Goal: Obtain resource: Download file/media

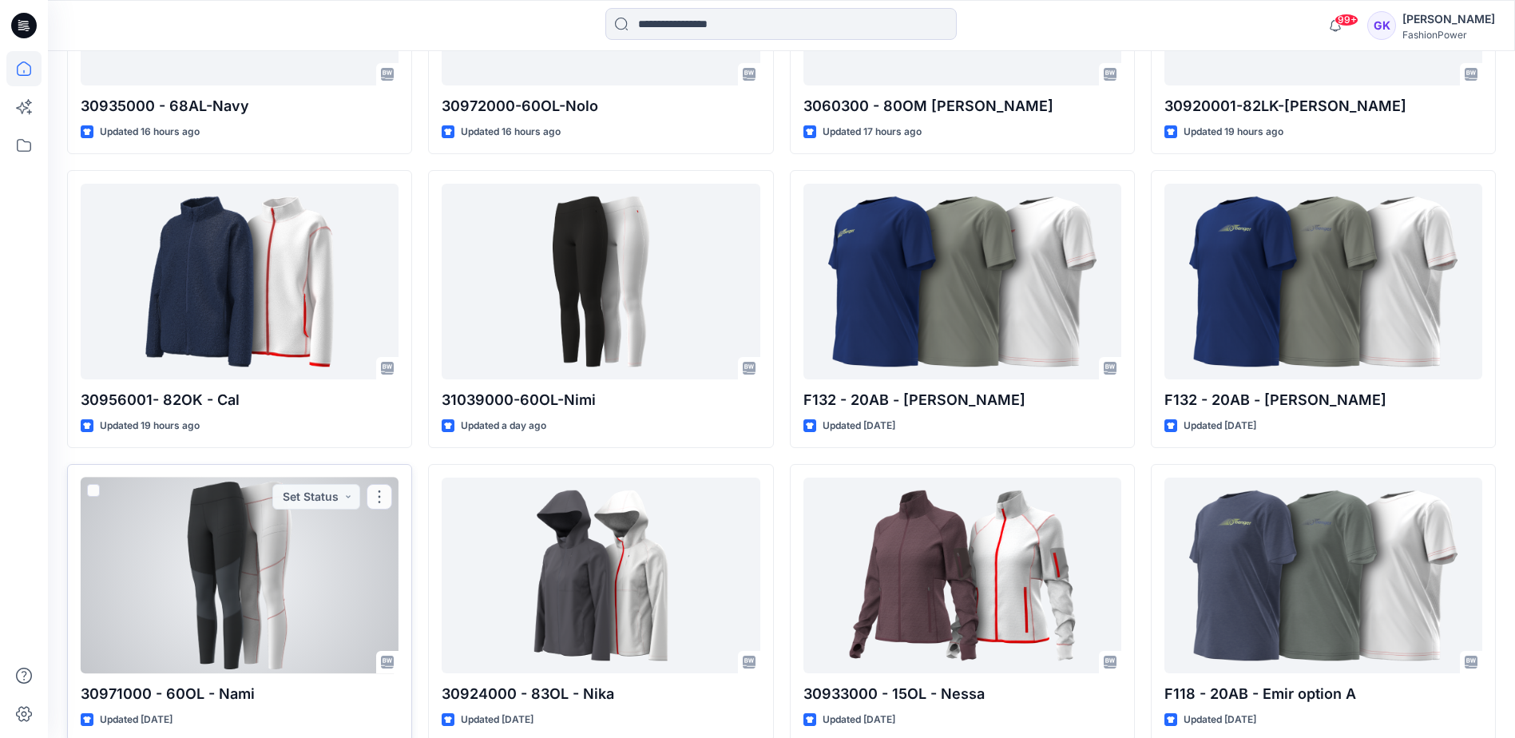
scroll to position [676, 0]
click at [268, 593] on div at bounding box center [240, 575] width 318 height 196
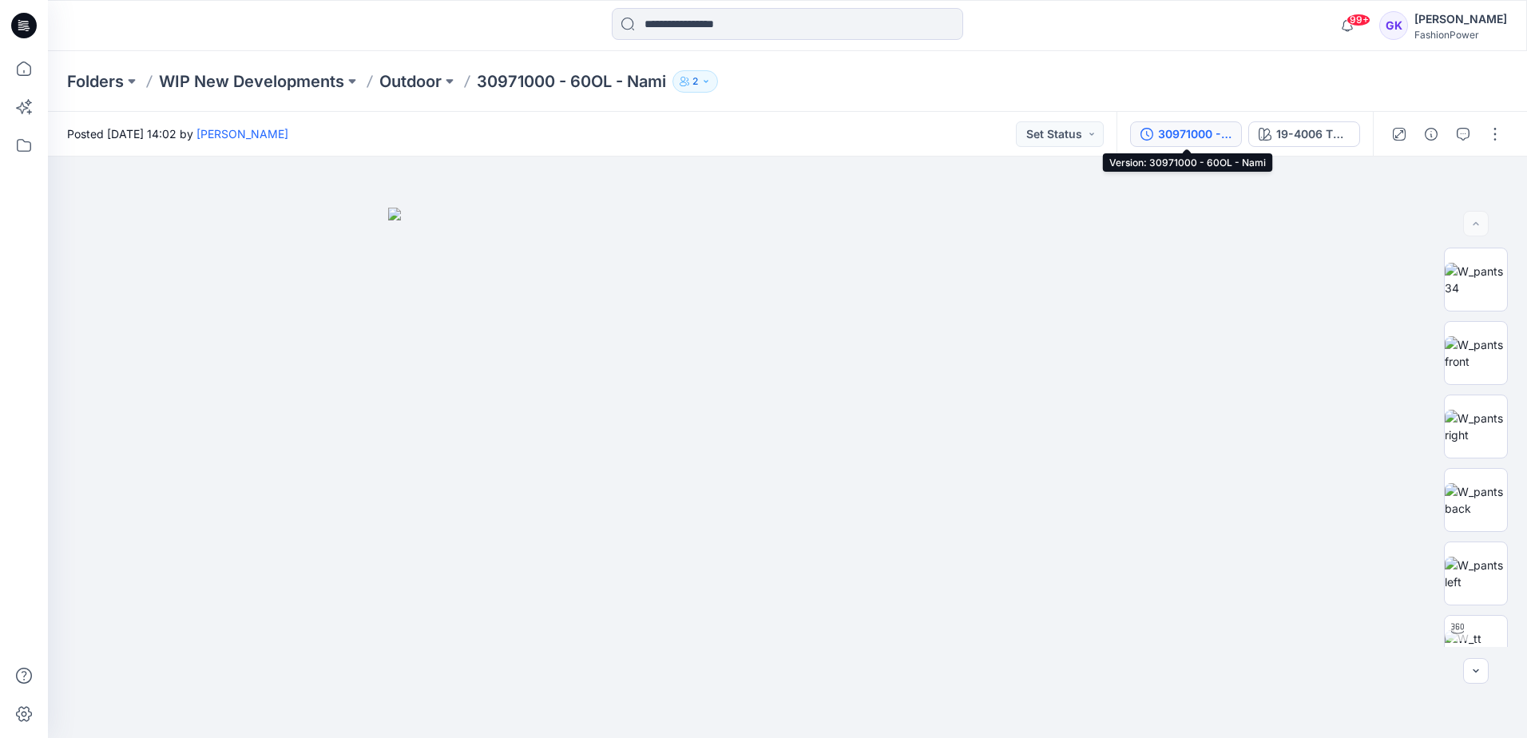
click at [1208, 133] on div "30971000 - 60OL - Nami" at bounding box center [1194, 134] width 73 height 18
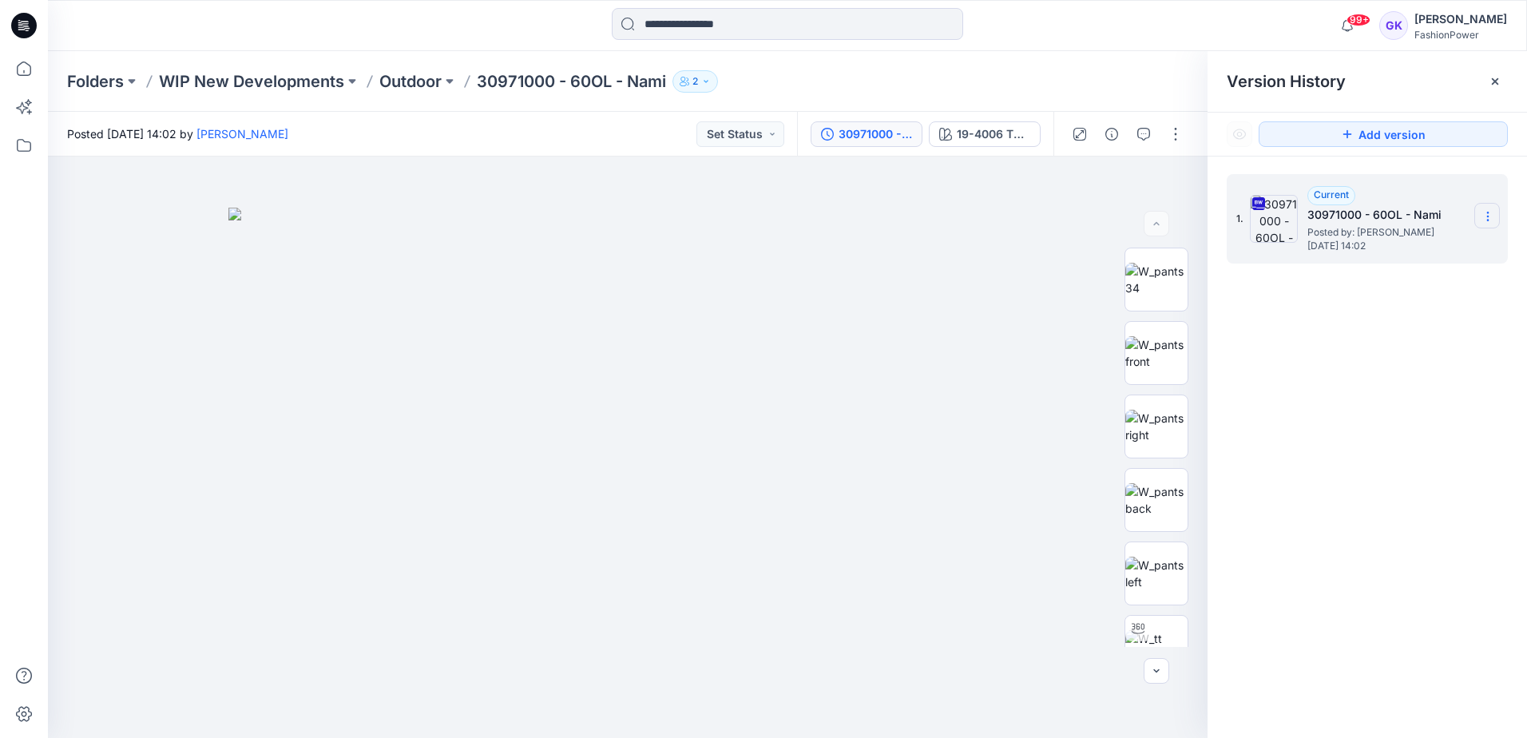
click at [1485, 213] on icon at bounding box center [1487, 216] width 13 height 13
click at [1445, 248] on span "Download Source BW File" at bounding box center [1407, 247] width 134 height 19
click at [409, 84] on p "Outdoor" at bounding box center [410, 81] width 62 height 22
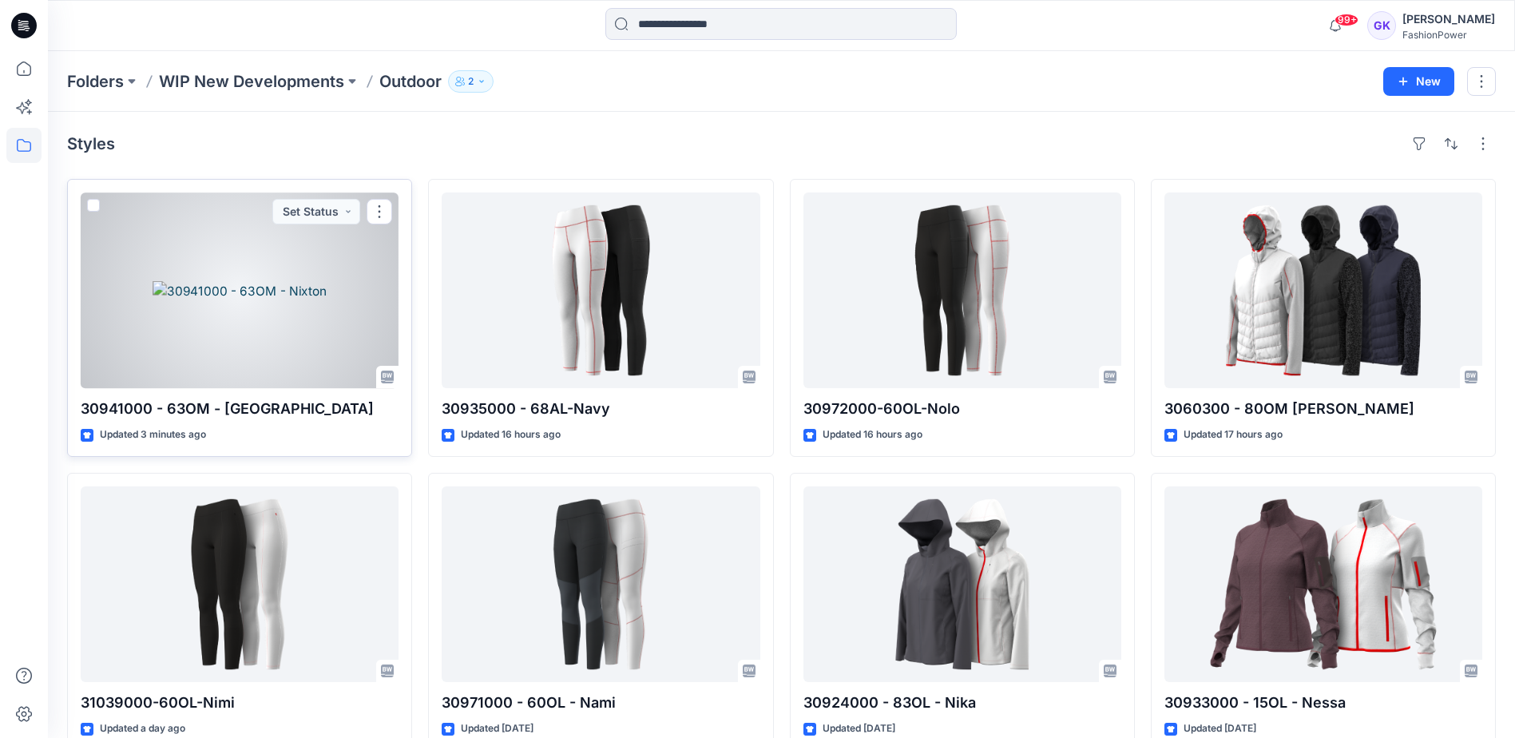
click at [322, 315] on div at bounding box center [240, 290] width 318 height 196
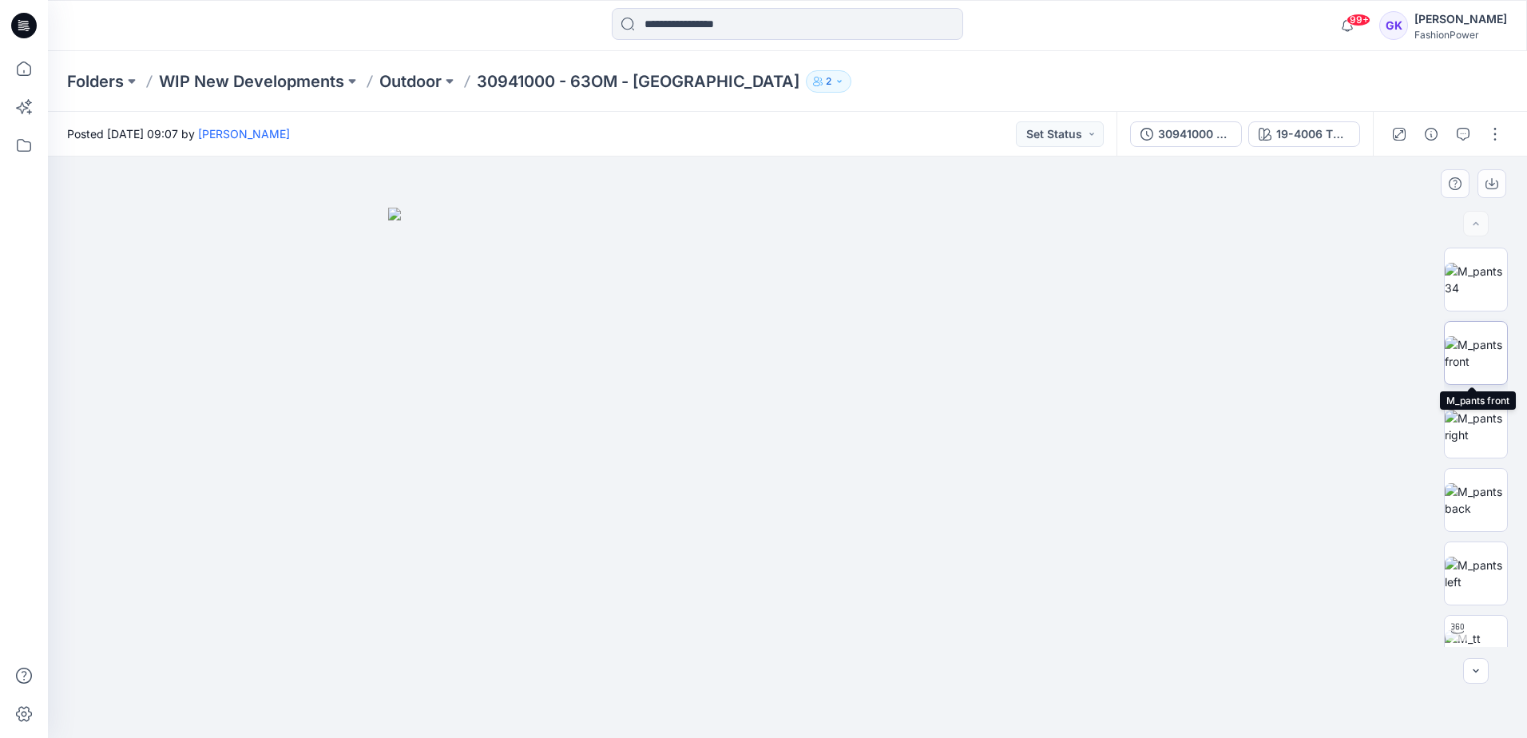
click at [1477, 339] on img at bounding box center [1476, 353] width 62 height 34
click at [1493, 186] on icon "button" at bounding box center [1491, 183] width 13 height 13
click at [1465, 501] on img at bounding box center [1476, 500] width 62 height 34
click at [1465, 341] on img at bounding box center [1476, 353] width 62 height 34
click at [1476, 358] on div at bounding box center [1476, 353] width 64 height 64
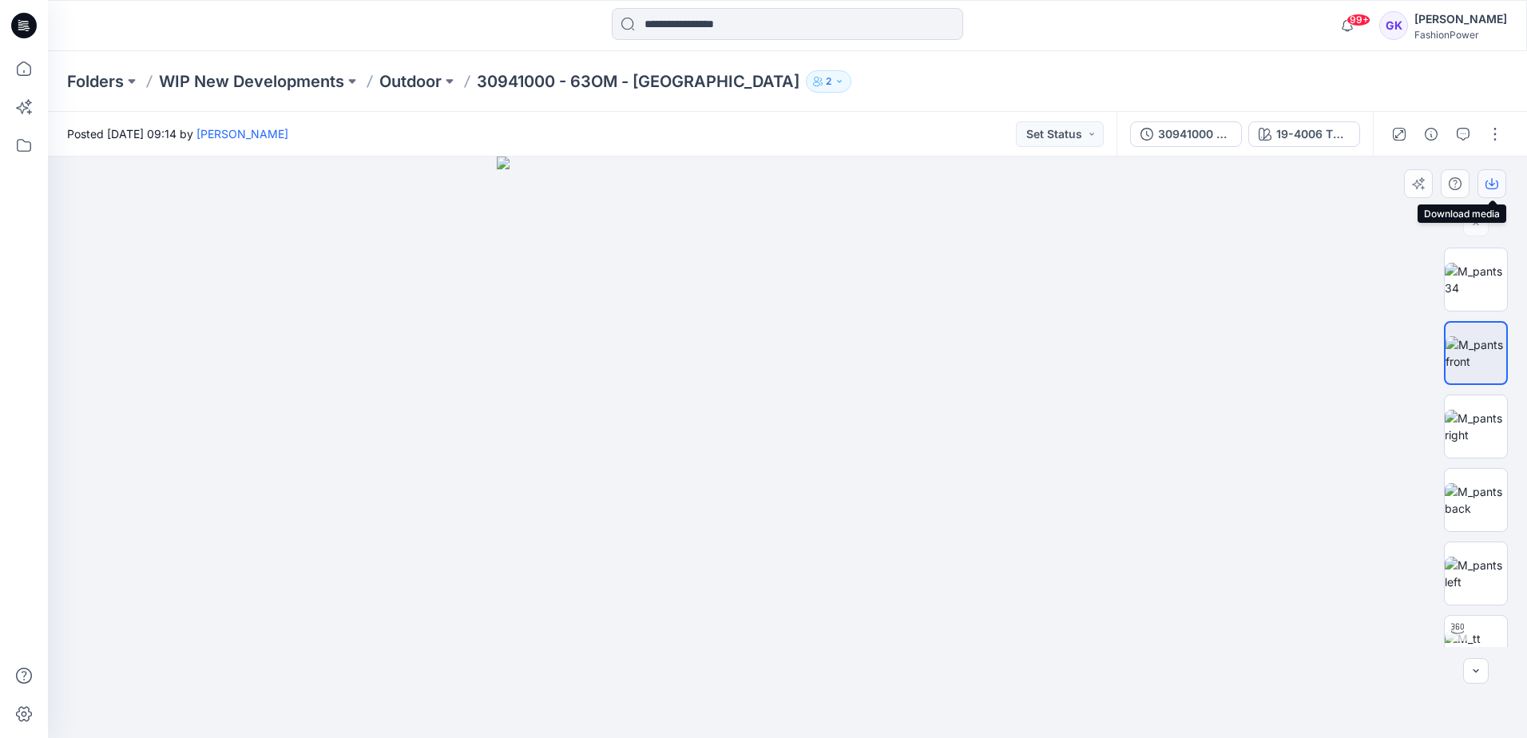
click at [1486, 184] on icon "button" at bounding box center [1491, 184] width 13 height 9
click at [1466, 500] on img at bounding box center [1476, 500] width 62 height 34
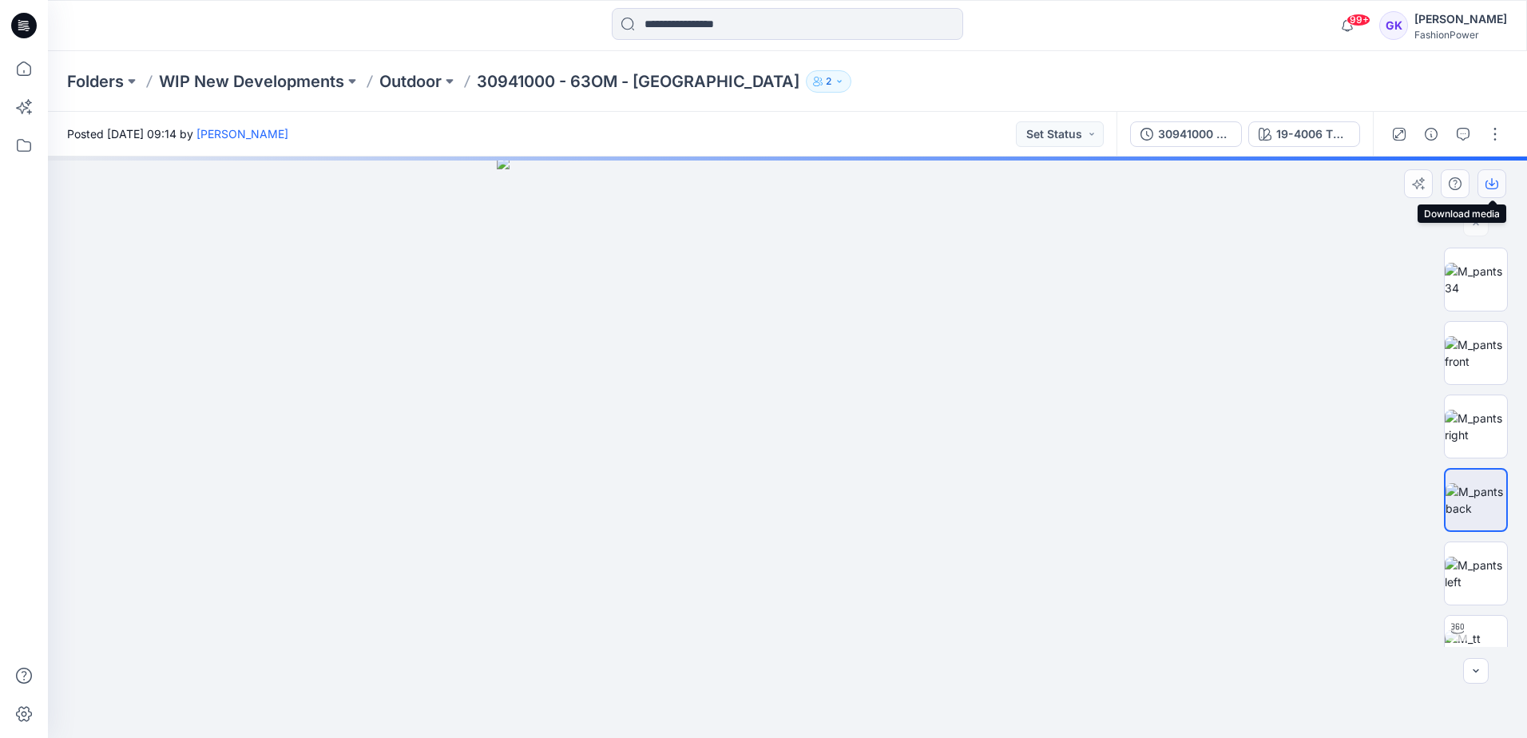
click at [1494, 189] on icon "button" at bounding box center [1491, 183] width 13 height 13
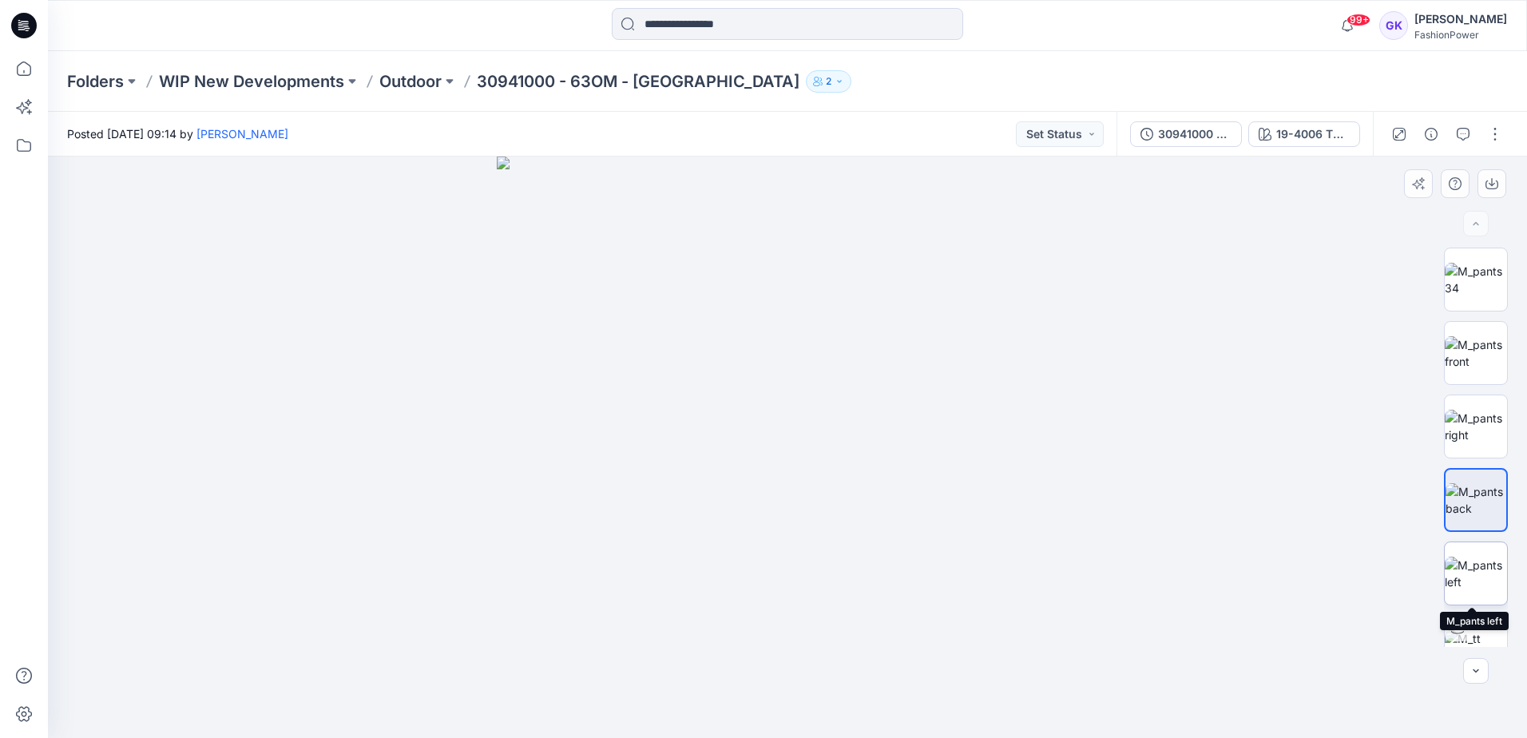
click at [1480, 569] on img at bounding box center [1476, 574] width 62 height 34
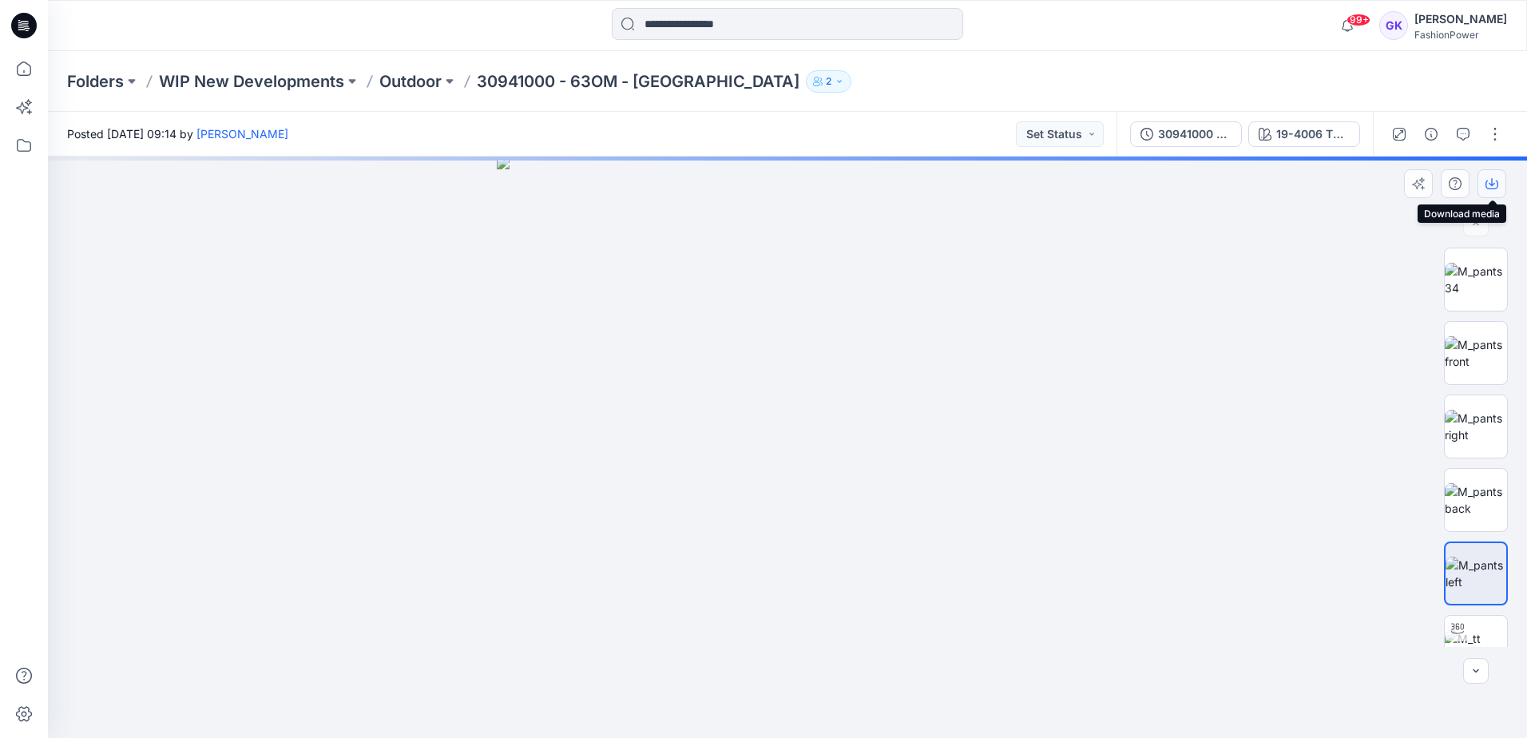
click at [1491, 188] on icon "button" at bounding box center [1491, 183] width 13 height 13
click at [1124, 422] on div at bounding box center [787, 447] width 1479 height 581
click at [1293, 127] on div "19-4006 TPG Caviar" at bounding box center [1312, 134] width 73 height 18
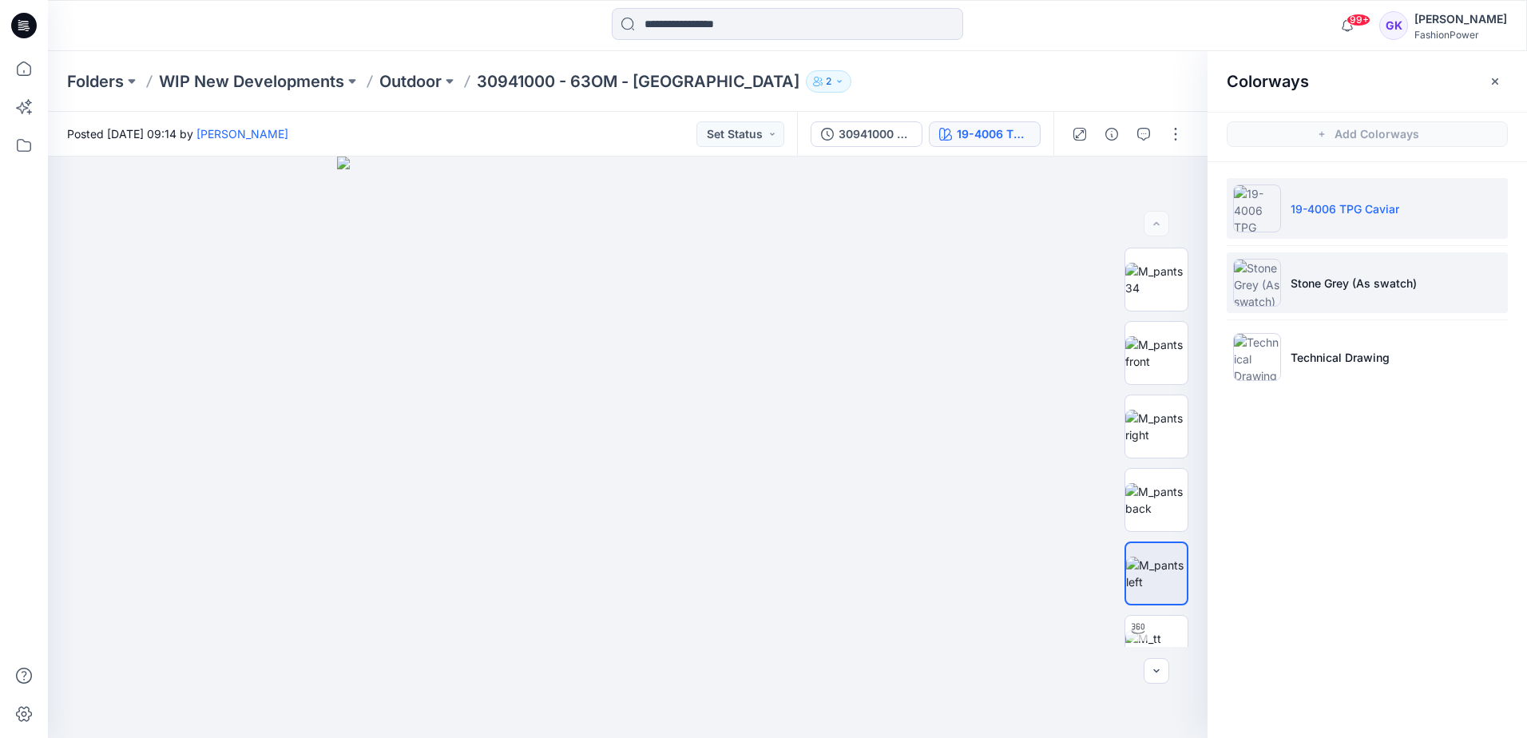
drag, startPoint x: 1358, startPoint y: 280, endPoint x: 1330, endPoint y: 268, distance: 29.7
click at [1358, 280] on p "Stone Grey (As swatch)" at bounding box center [1354, 283] width 126 height 17
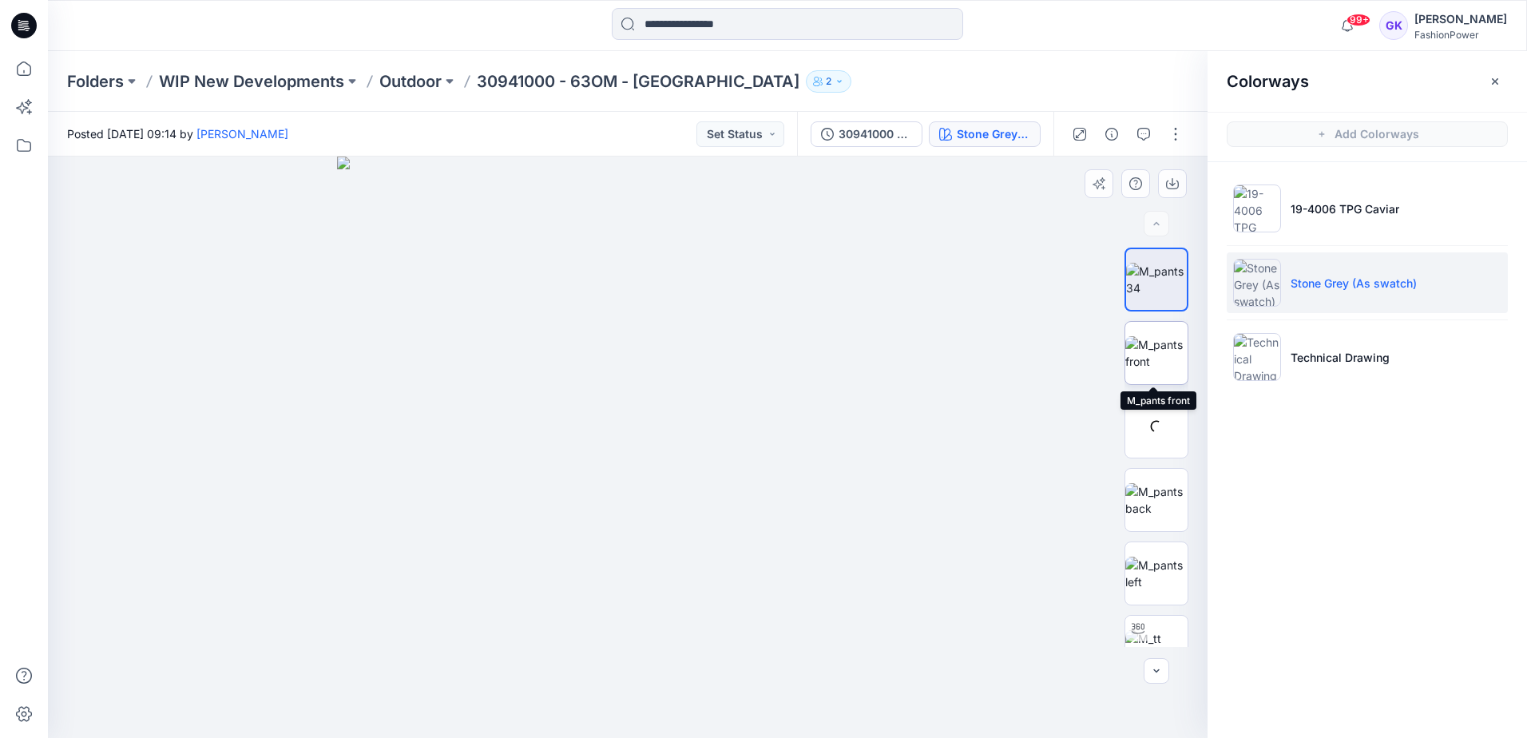
click at [1166, 359] on img at bounding box center [1156, 353] width 62 height 34
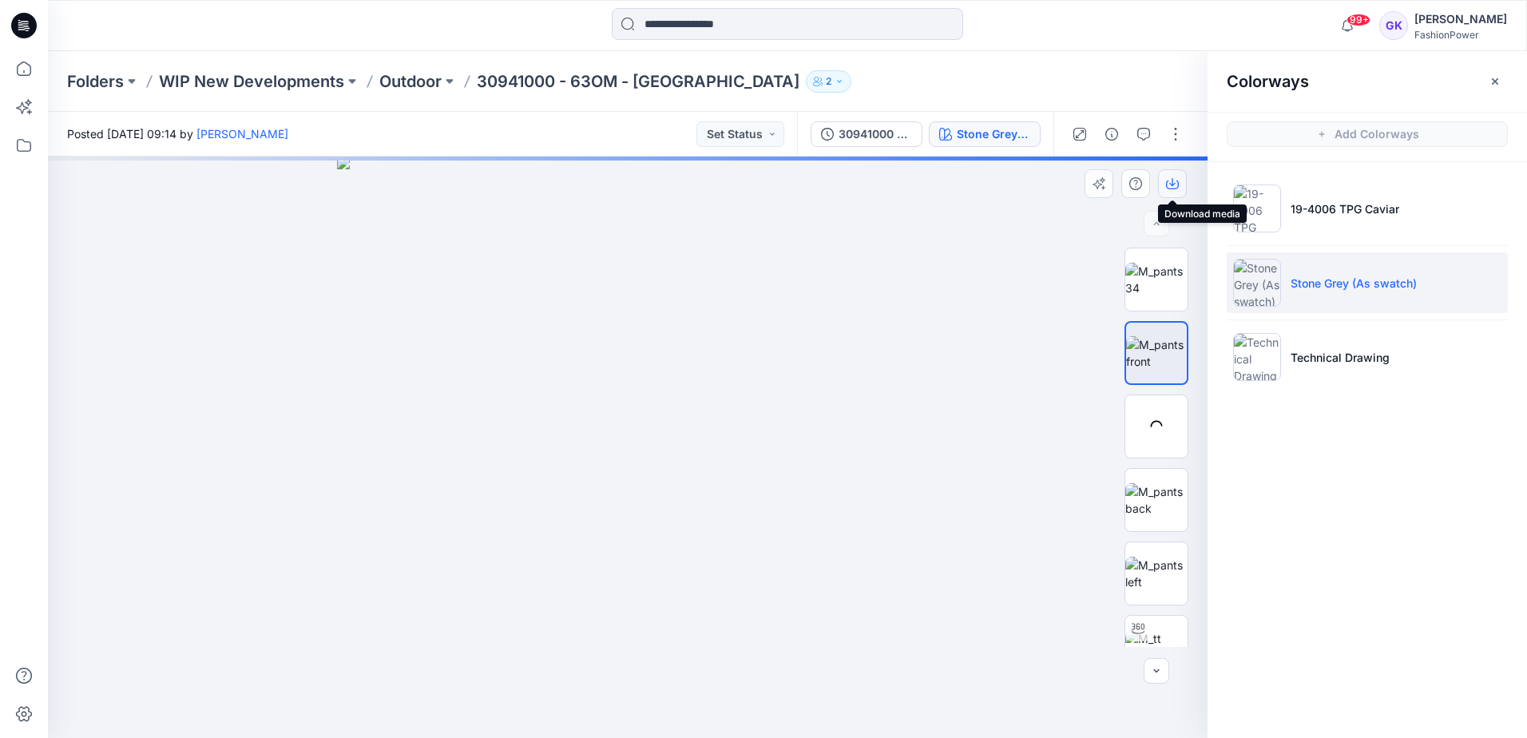
click at [1168, 179] on icon "button" at bounding box center [1172, 183] width 13 height 13
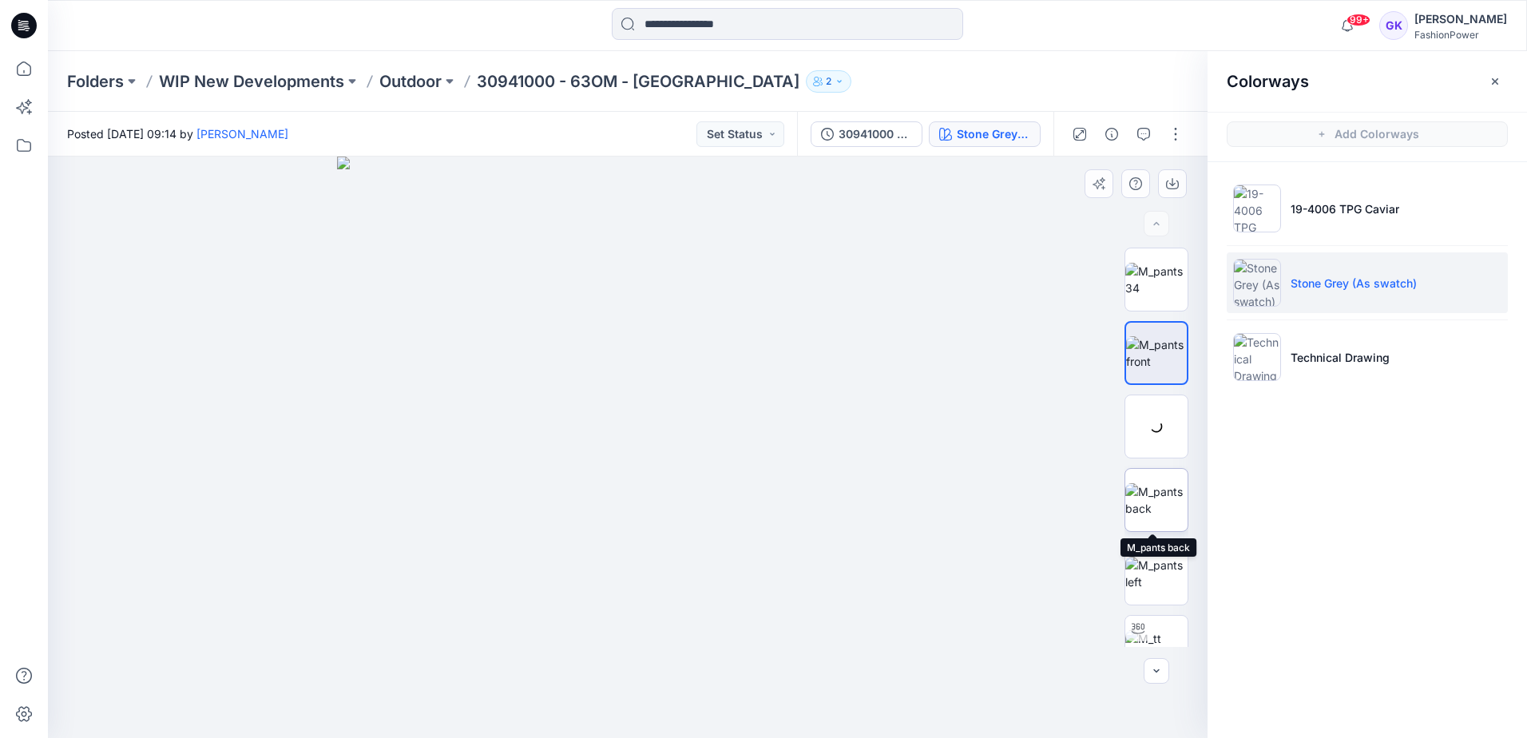
click at [1156, 498] on img at bounding box center [1156, 500] width 62 height 34
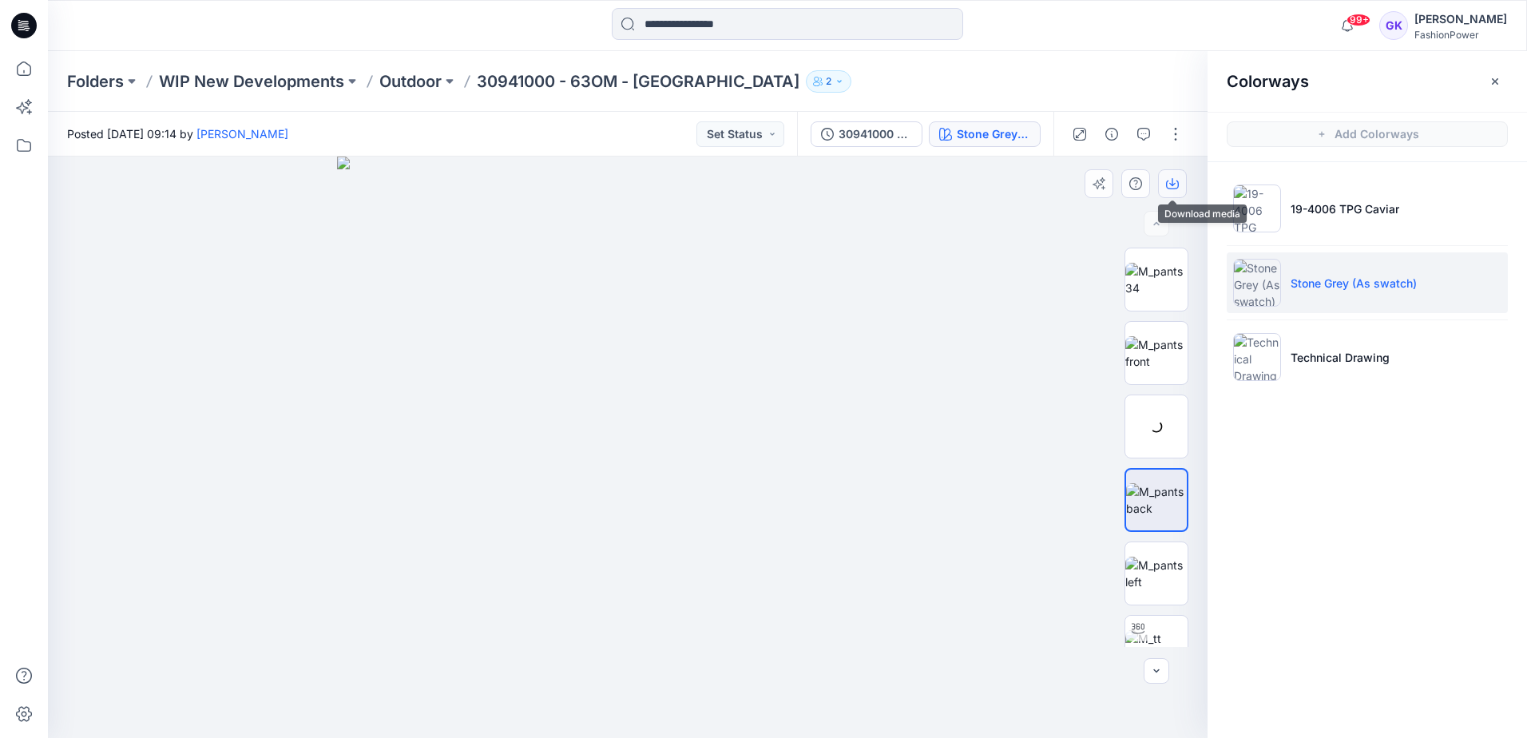
click at [1177, 176] on button "button" at bounding box center [1172, 183] width 29 height 29
click at [1144, 585] on img at bounding box center [1156, 574] width 62 height 34
click at [1173, 183] on icon "button" at bounding box center [1172, 183] width 13 height 13
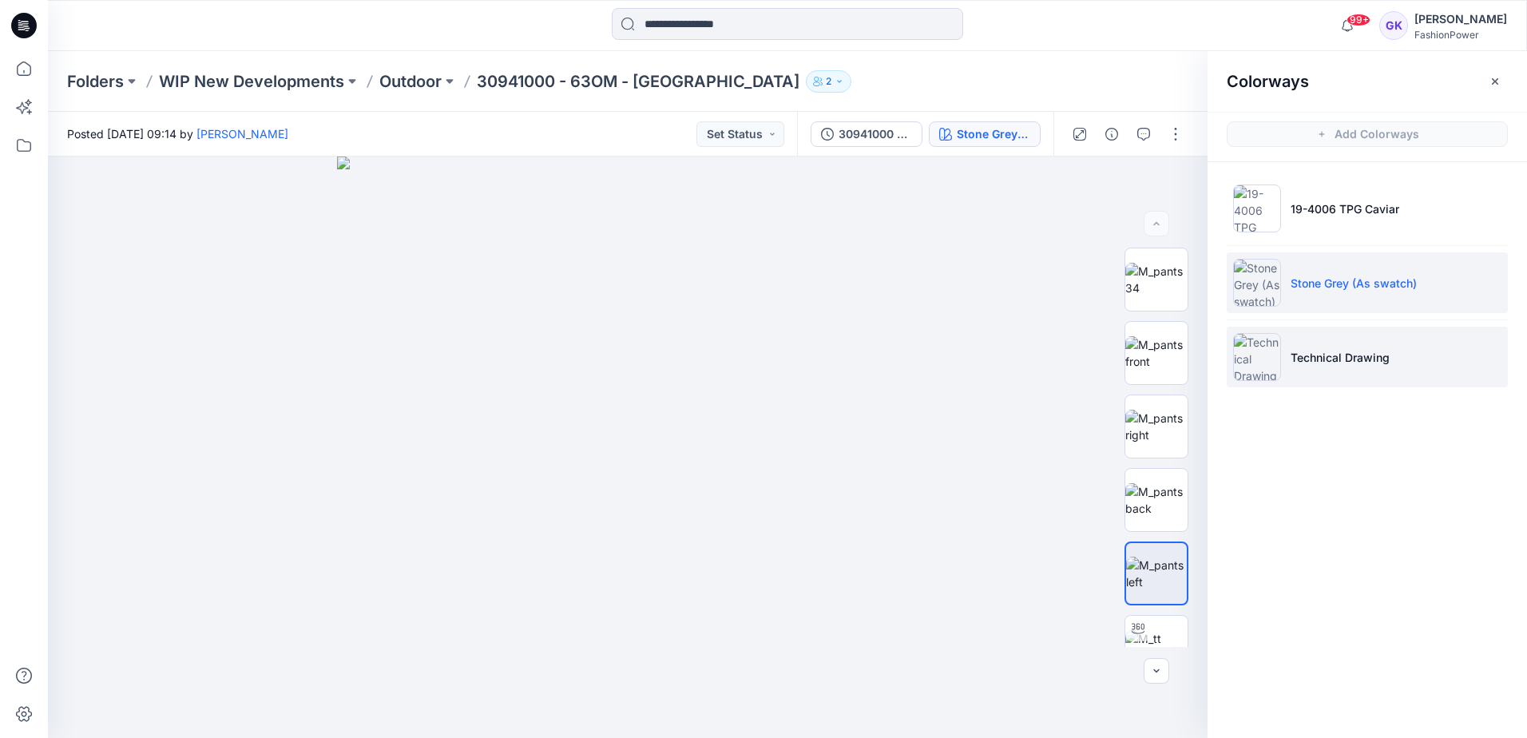
click at [1348, 351] on p "Technical Drawing" at bounding box center [1340, 357] width 99 height 17
click at [1465, 362] on li "Technical Drawing" at bounding box center [1367, 357] width 281 height 61
click at [1370, 362] on p "Technical Drawing" at bounding box center [1340, 357] width 99 height 17
click at [1338, 371] on li "Technical Drawing" at bounding box center [1367, 357] width 281 height 61
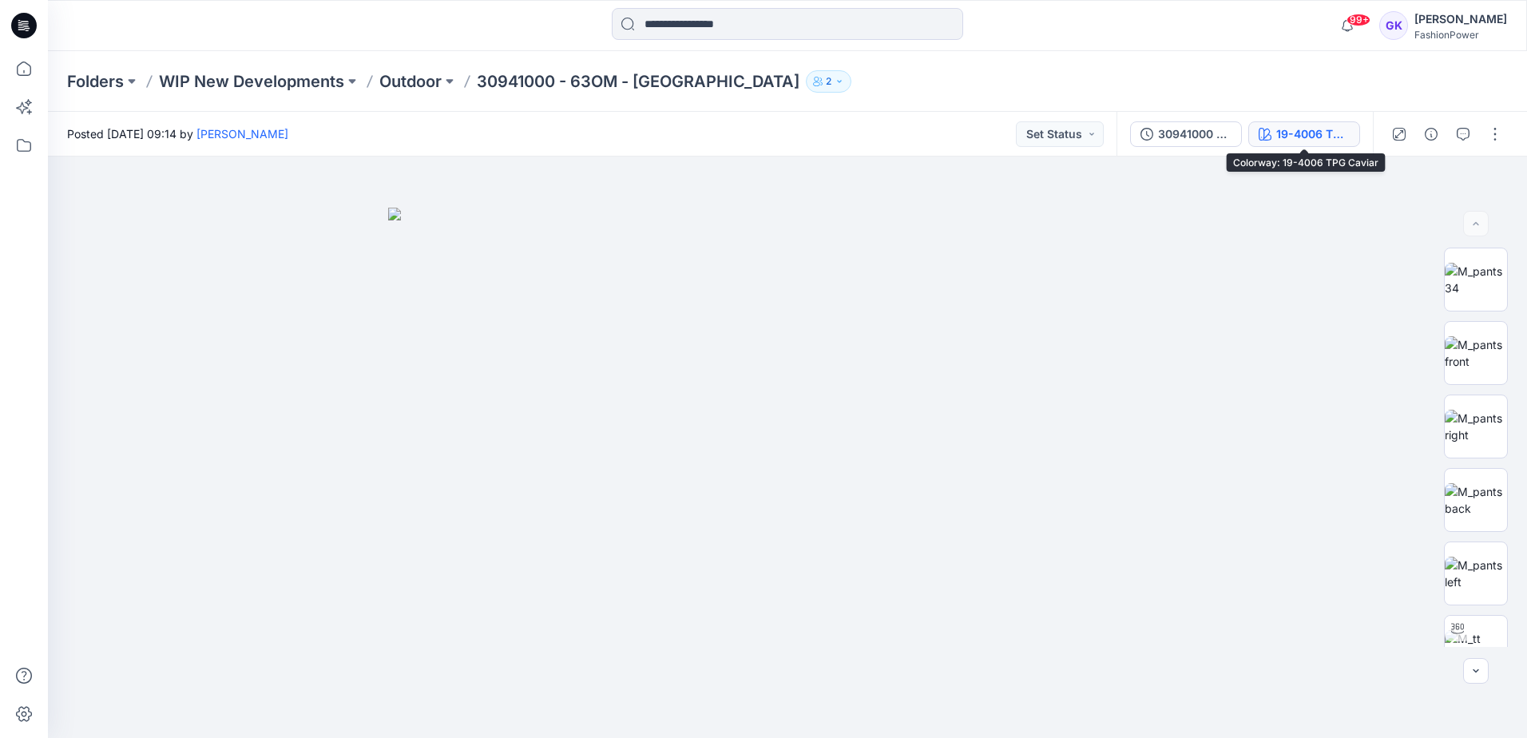
click at [1291, 128] on div "19-4006 TPG Caviar" at bounding box center [1312, 134] width 73 height 18
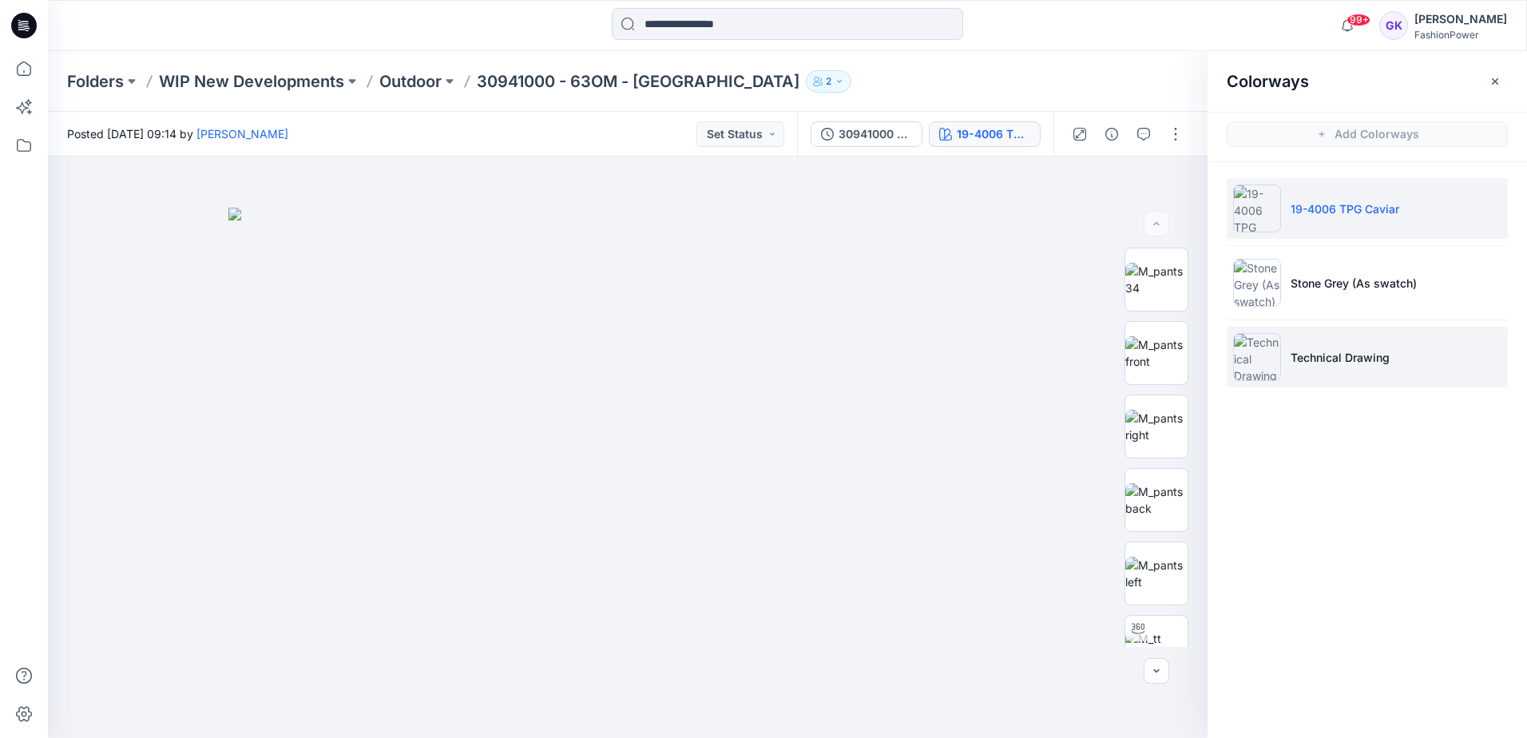
click at [1362, 360] on p "Technical Drawing" at bounding box center [1340, 357] width 99 height 17
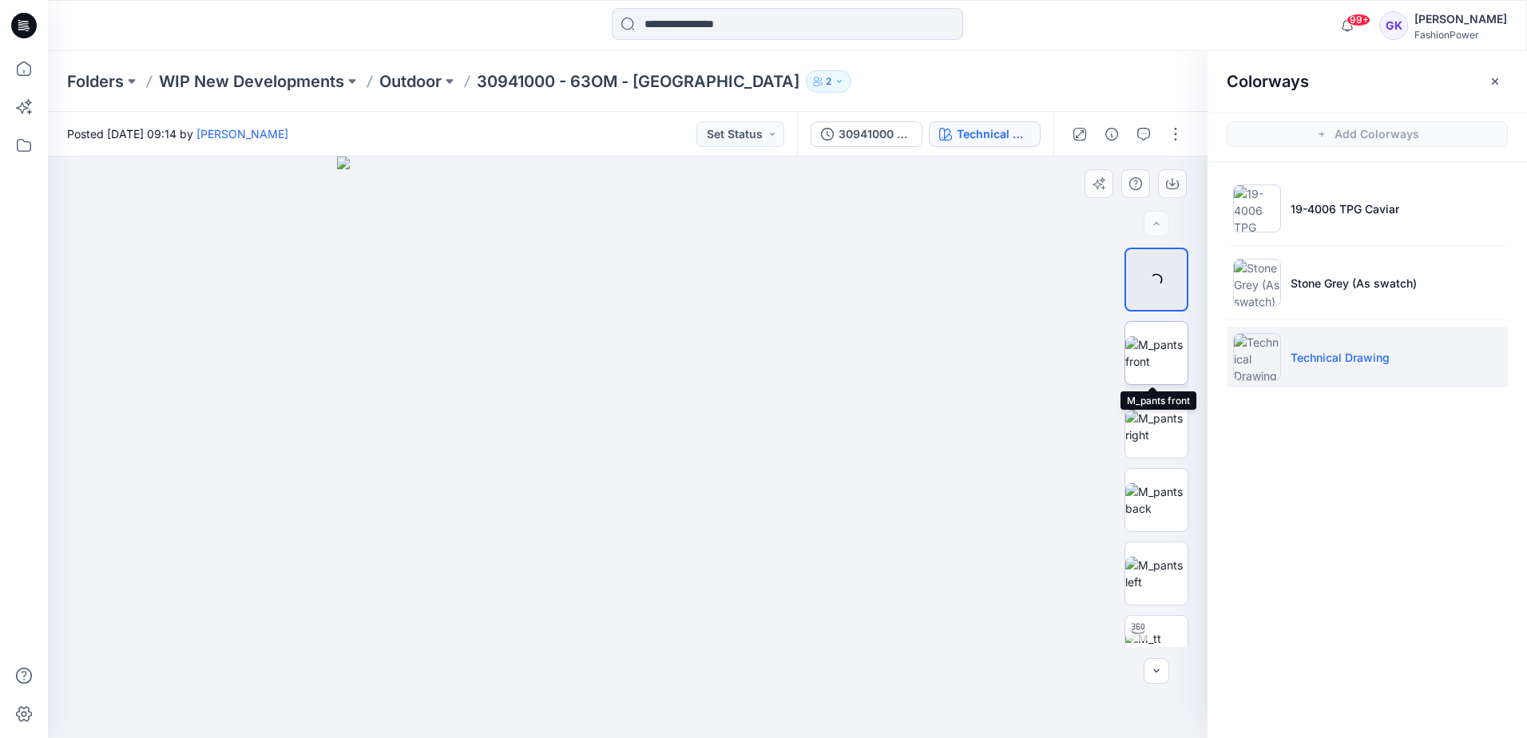
click at [1156, 352] on img at bounding box center [1156, 353] width 62 height 34
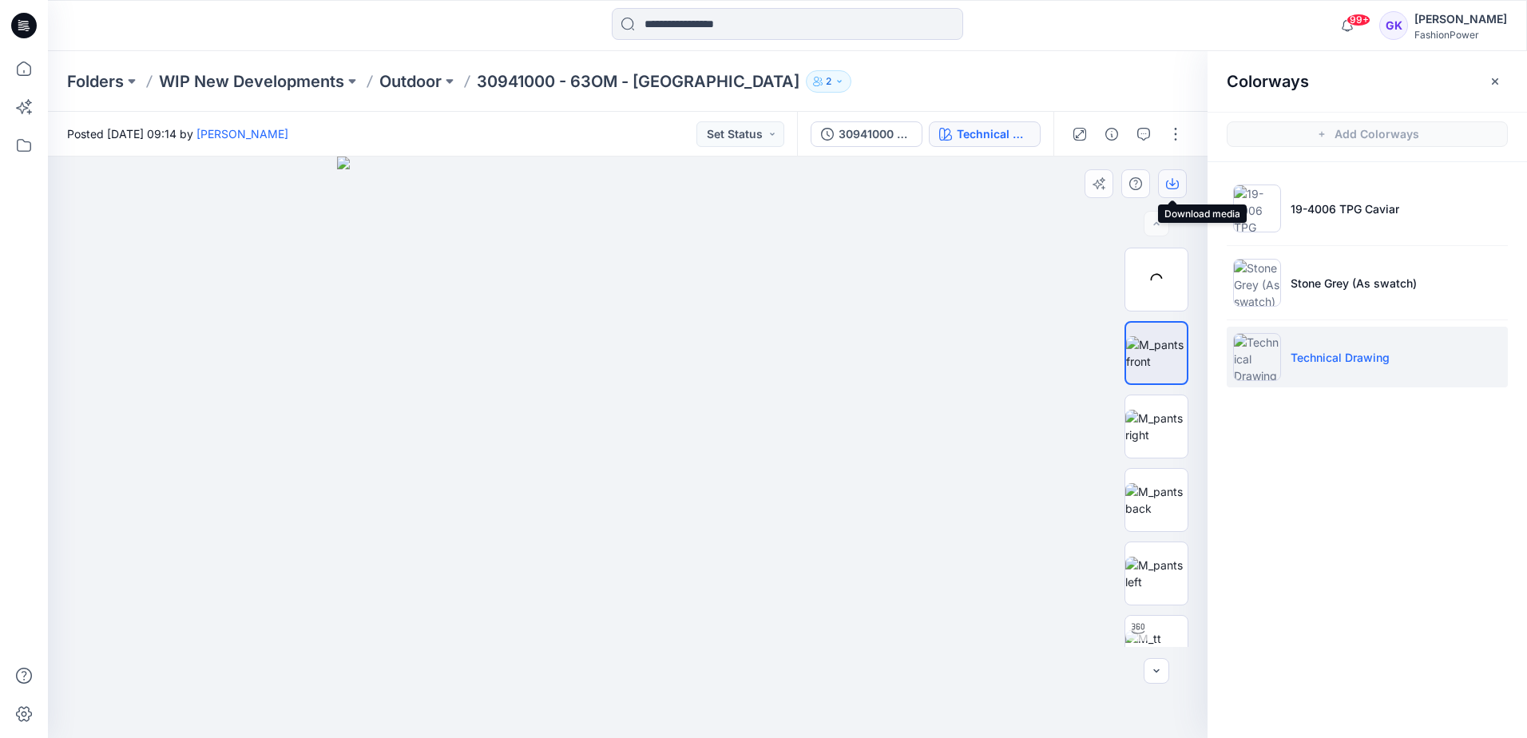
click at [1173, 186] on icon "button" at bounding box center [1172, 183] width 13 height 13
click at [1148, 500] on img at bounding box center [1156, 500] width 62 height 34
click at [1179, 184] on button "button" at bounding box center [1172, 183] width 29 height 29
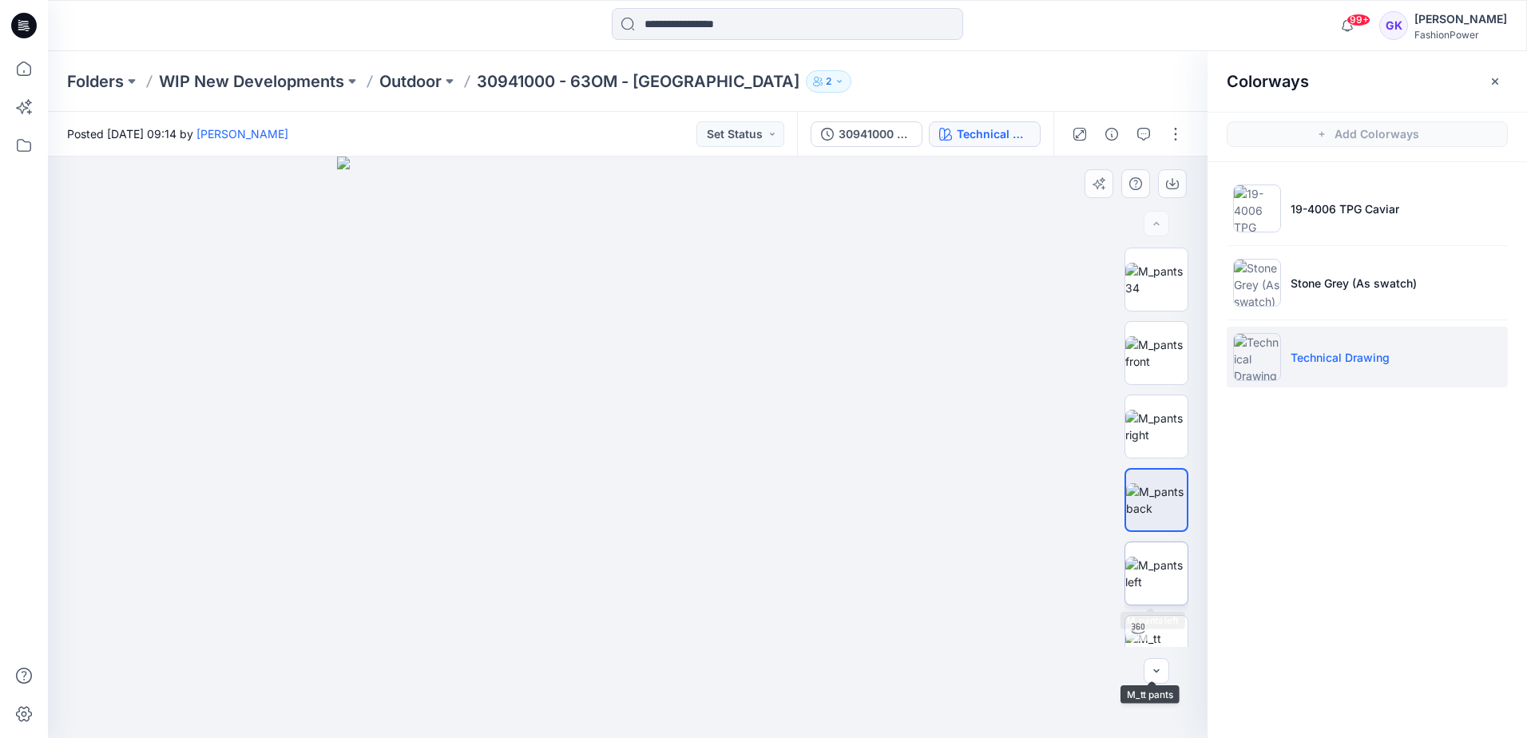
click at [1159, 583] on img at bounding box center [1156, 574] width 62 height 34
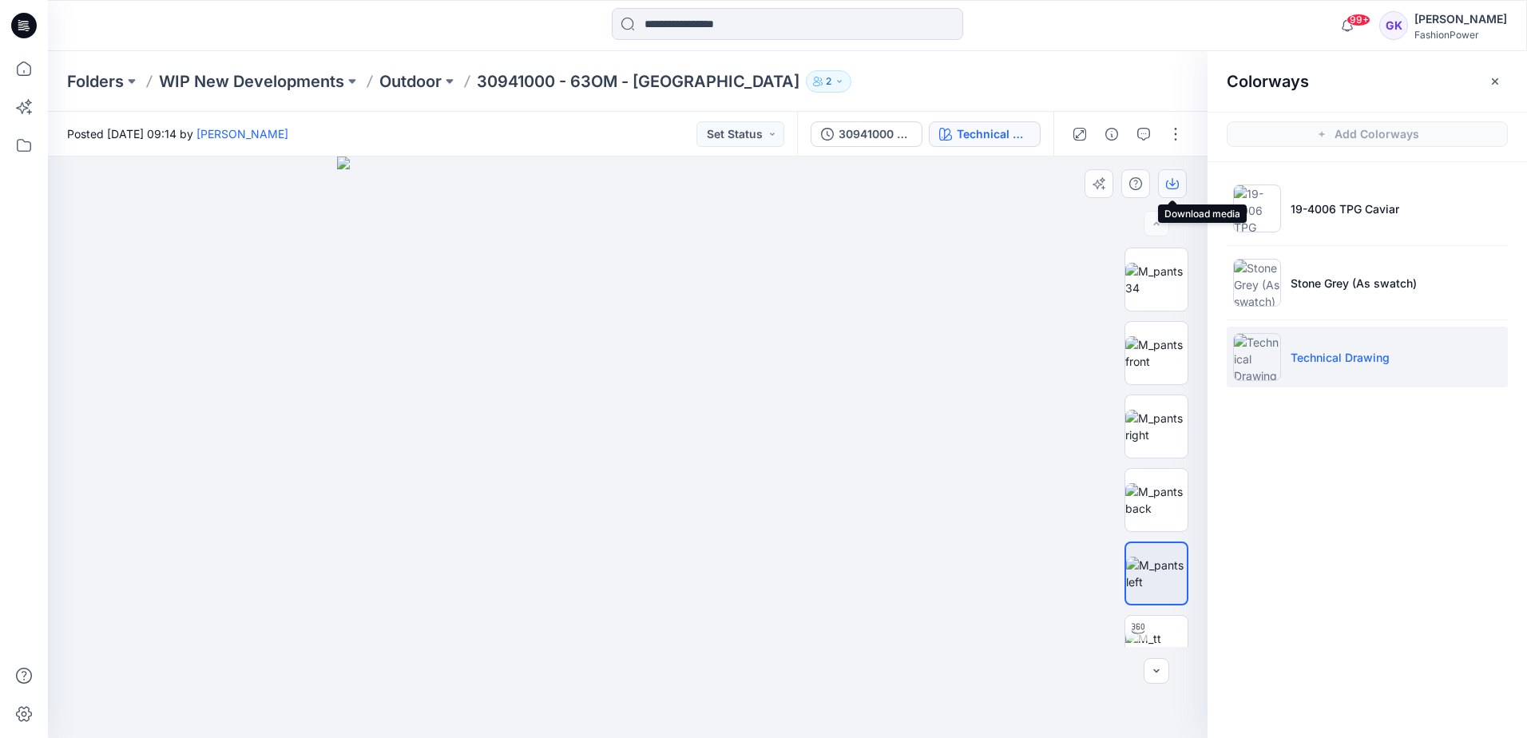
click at [1164, 180] on button "button" at bounding box center [1172, 183] width 29 height 29
click at [1394, 668] on div "Colorways Add Colorways 19-4006 TPG Caviar Stone Grey (As swatch) Technical Dra…" at bounding box center [1366, 394] width 319 height 687
click at [419, 84] on p "Outdoor" at bounding box center [410, 81] width 62 height 22
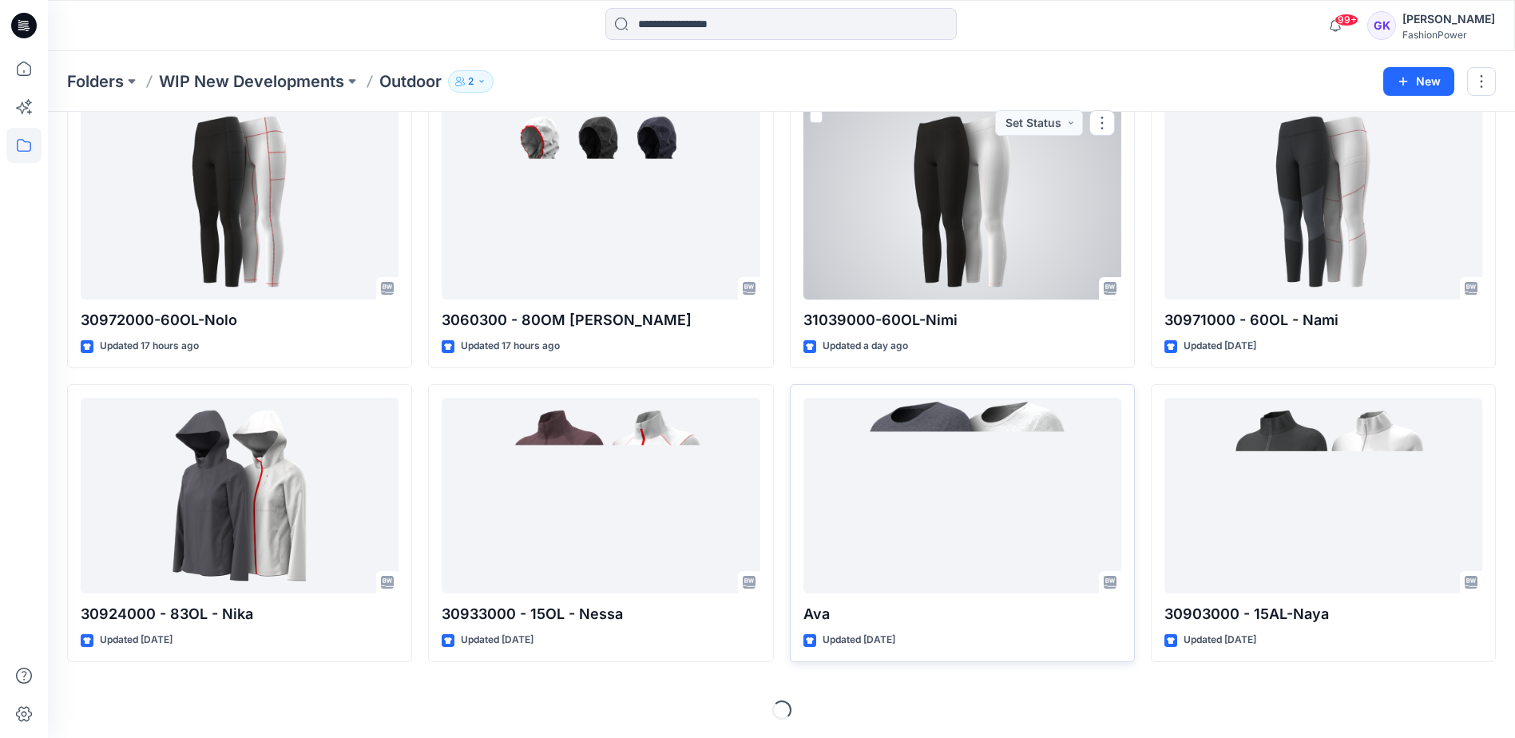
scroll to position [383, 0]
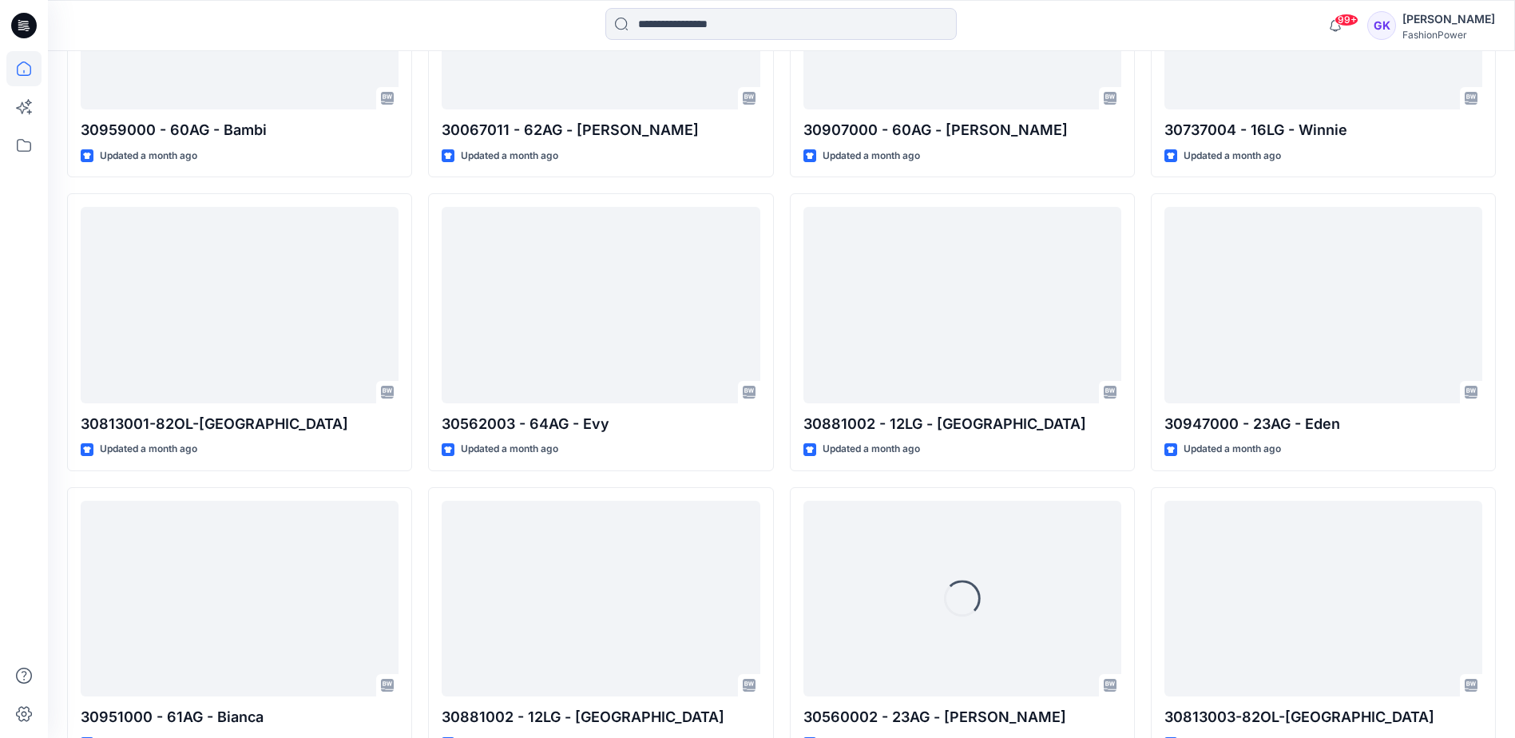
scroll to position [10453, 0]
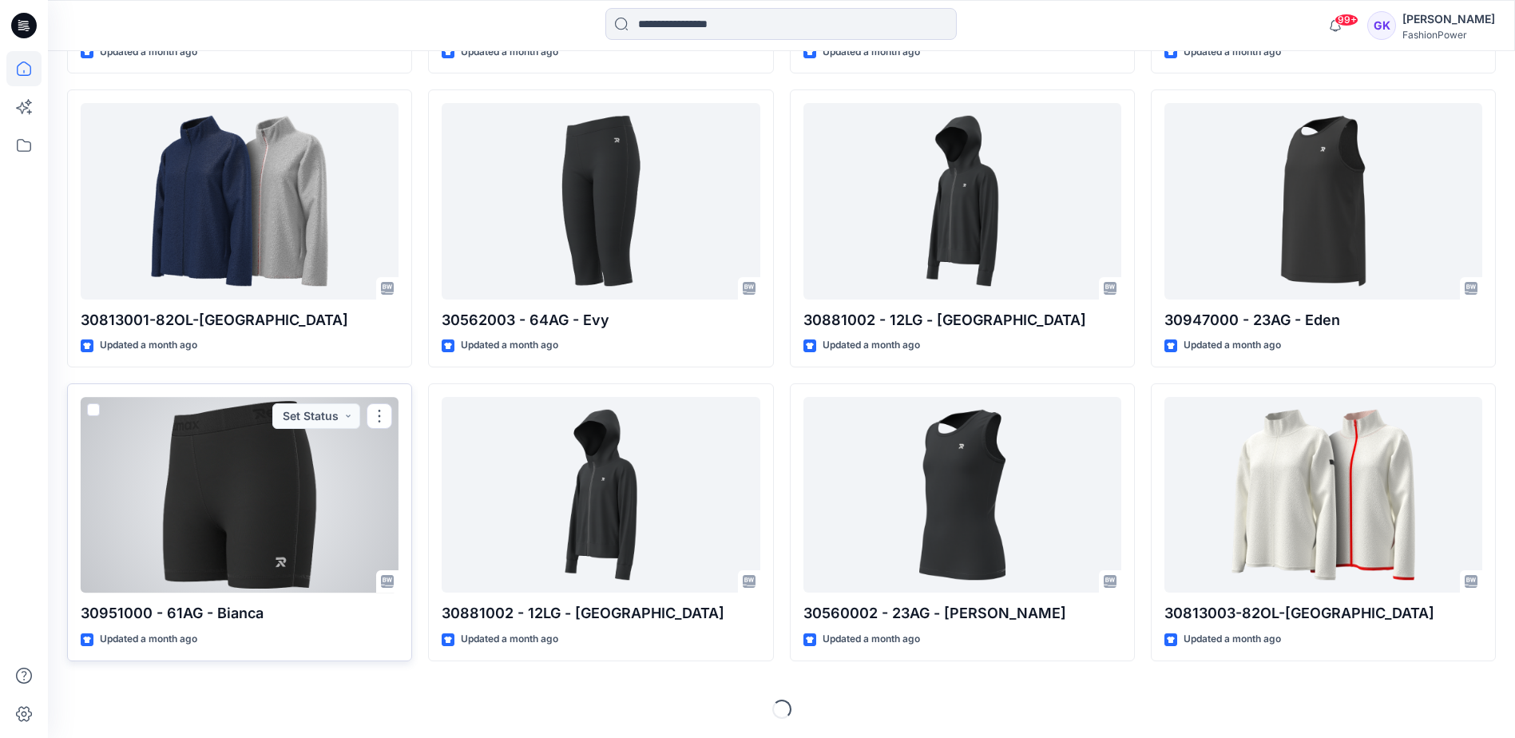
click at [244, 515] on div at bounding box center [240, 495] width 318 height 196
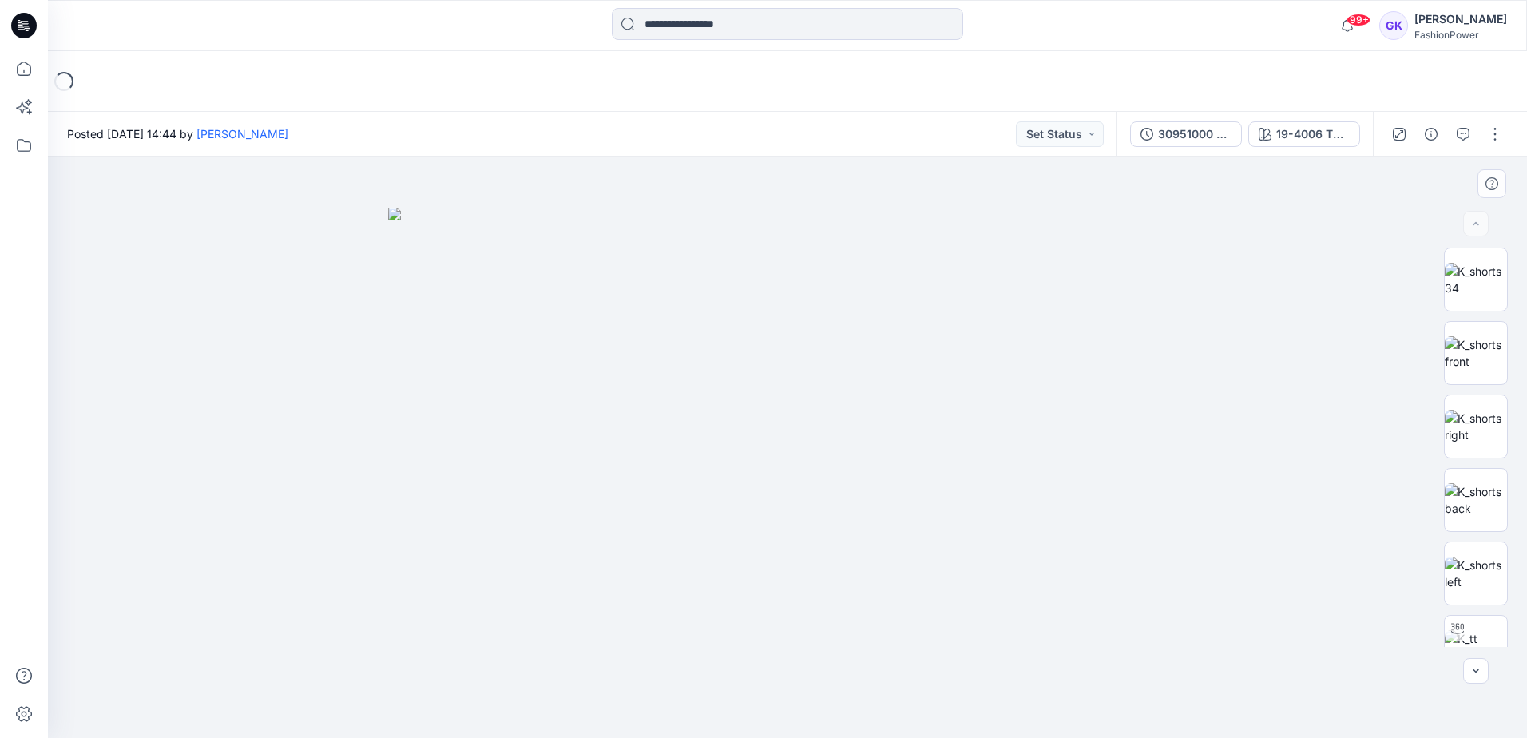
click at [751, 272] on img at bounding box center [787, 473] width 799 height 530
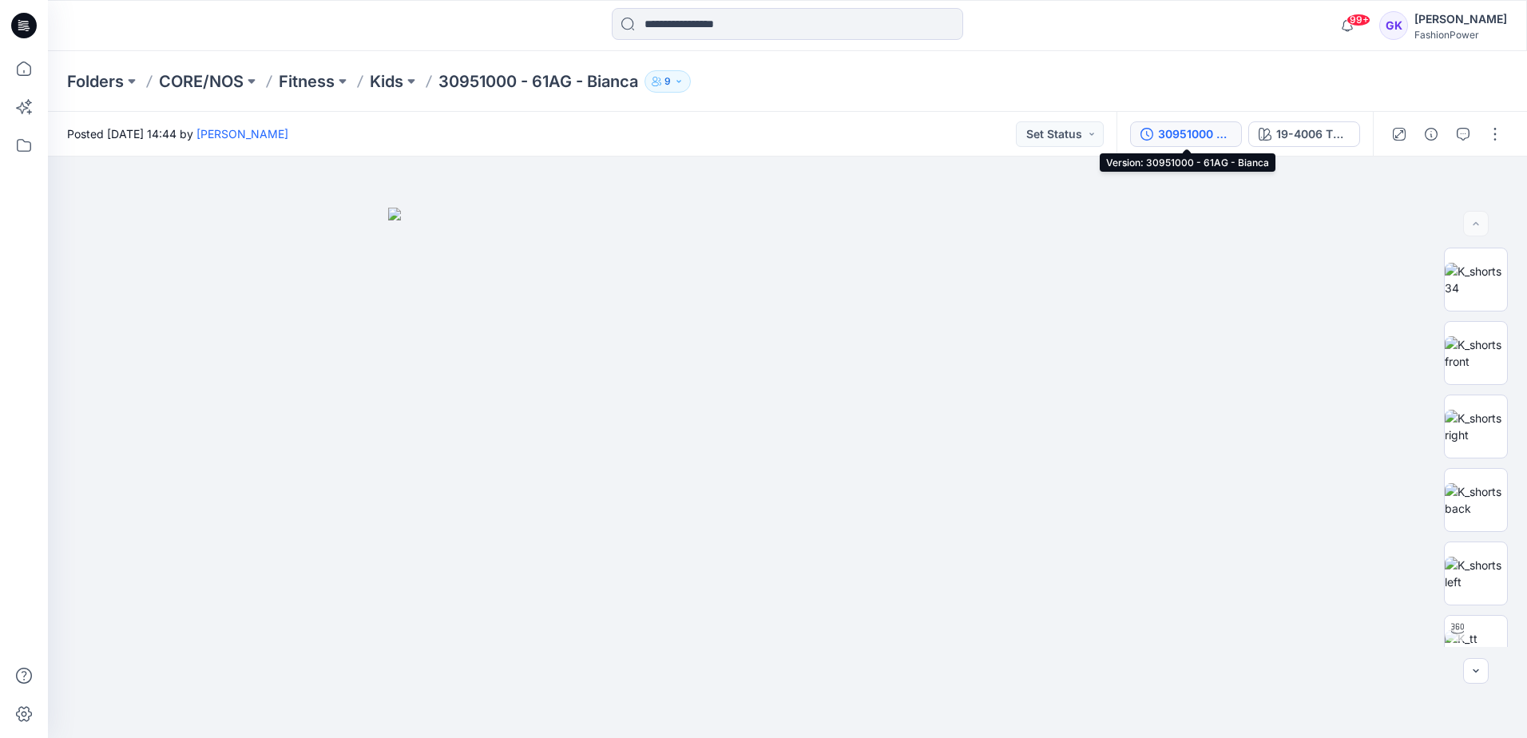
click at [1163, 136] on div "30951000 - 61AG - Bianca" at bounding box center [1194, 134] width 73 height 18
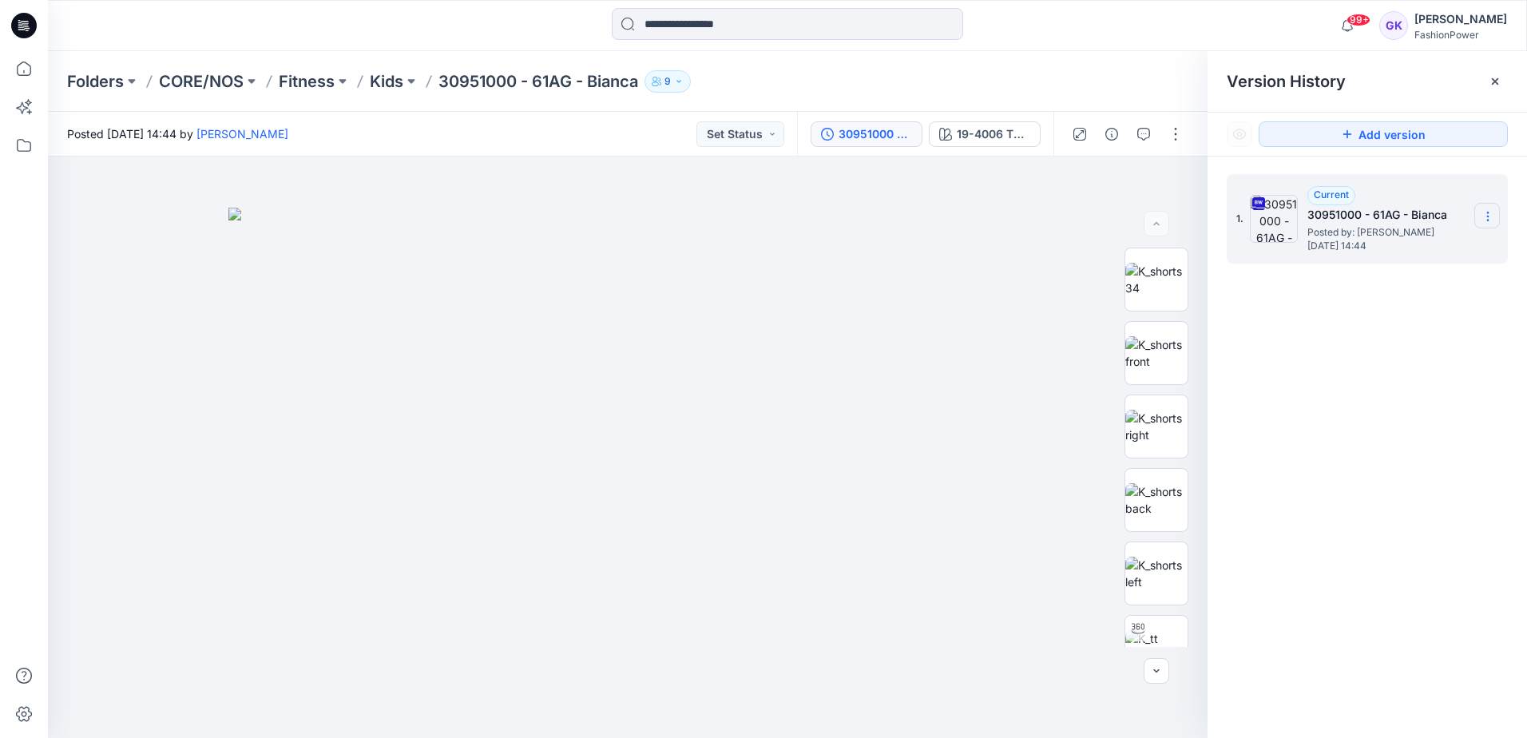
click at [1488, 217] on icon at bounding box center [1487, 216] width 1 height 1
click at [1396, 251] on span "Download Source BW File" at bounding box center [1407, 247] width 134 height 19
click at [385, 81] on p "Kids" at bounding box center [387, 81] width 34 height 22
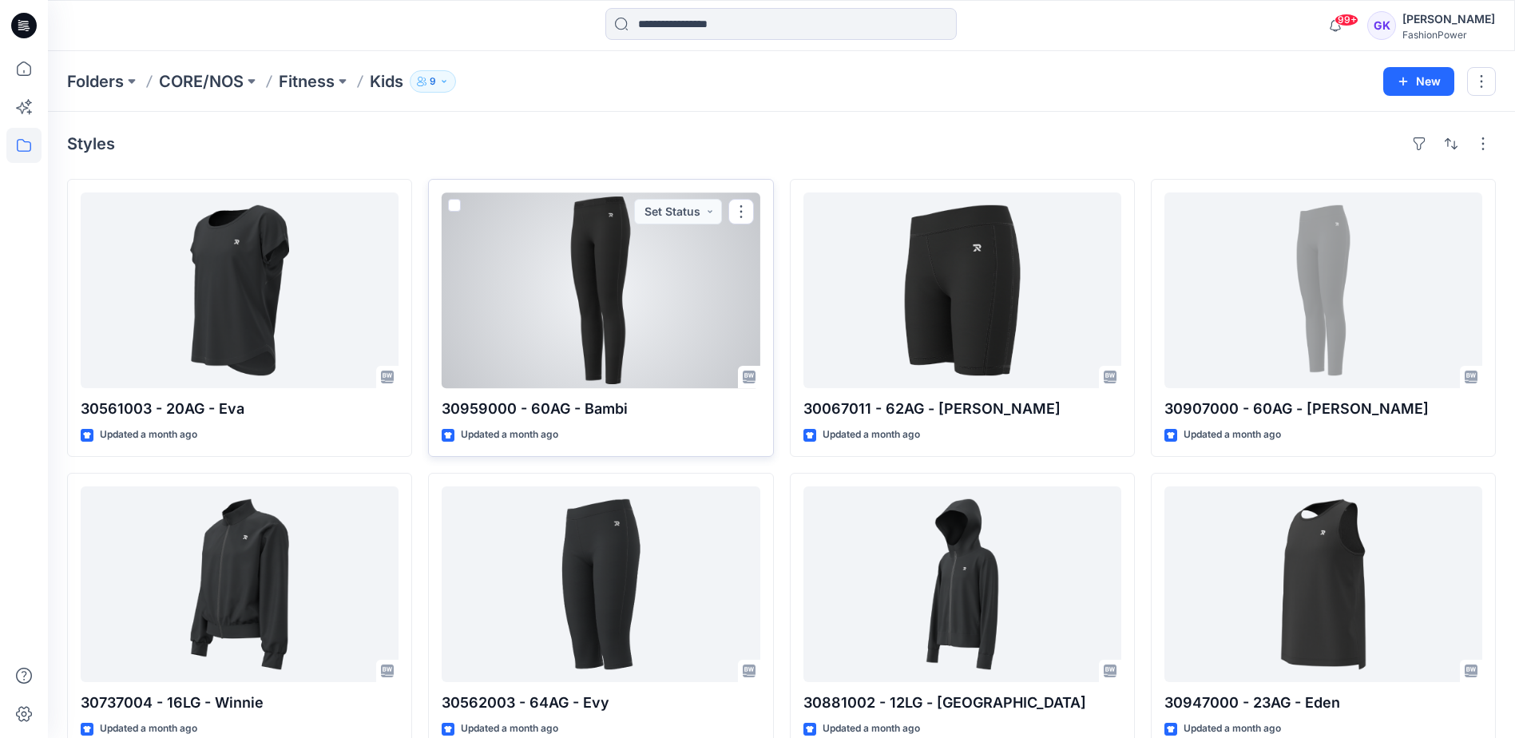
click at [654, 275] on div at bounding box center [601, 290] width 318 height 196
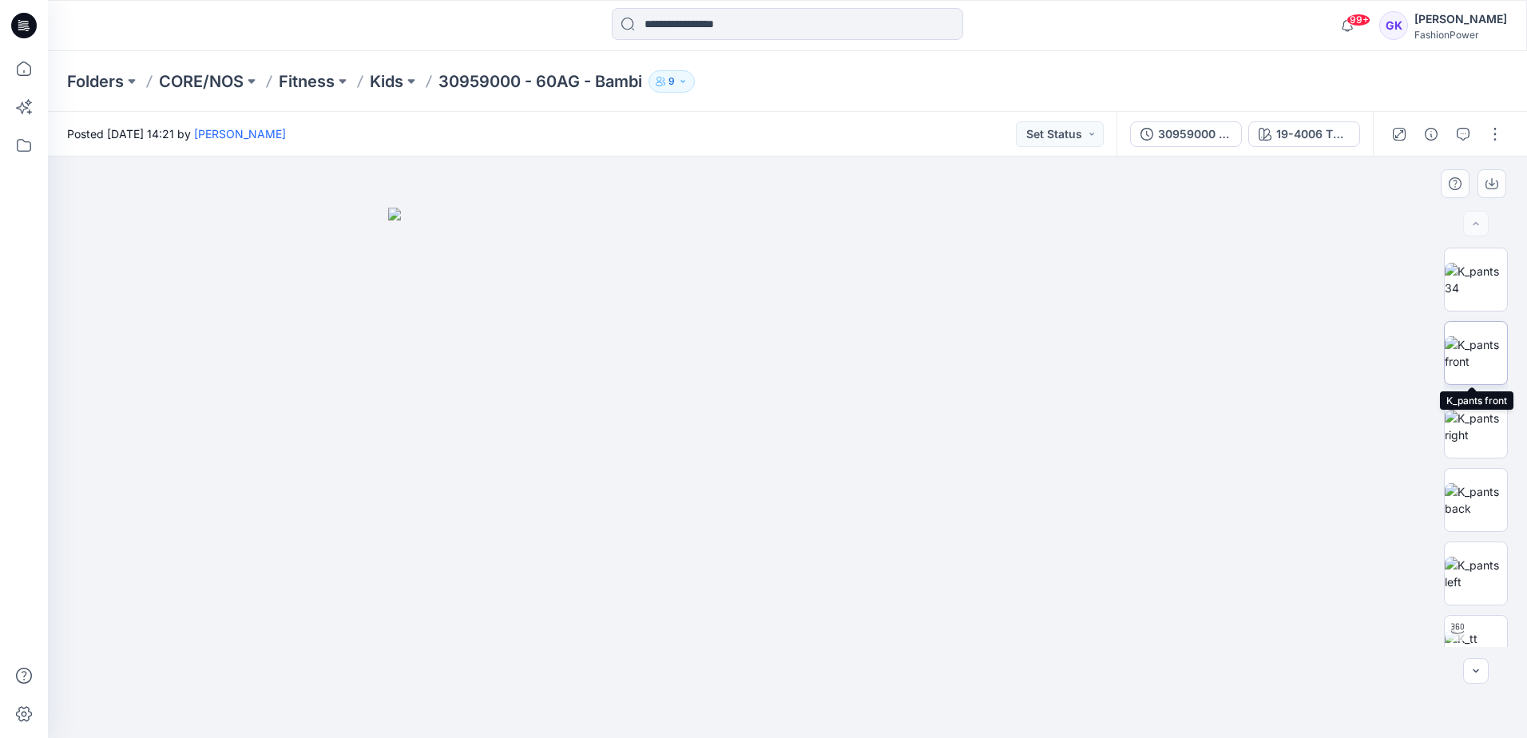
click at [1466, 336] on img at bounding box center [1476, 353] width 62 height 34
click at [1306, 136] on div "19-4006 TPG Caviar" at bounding box center [1312, 134] width 73 height 18
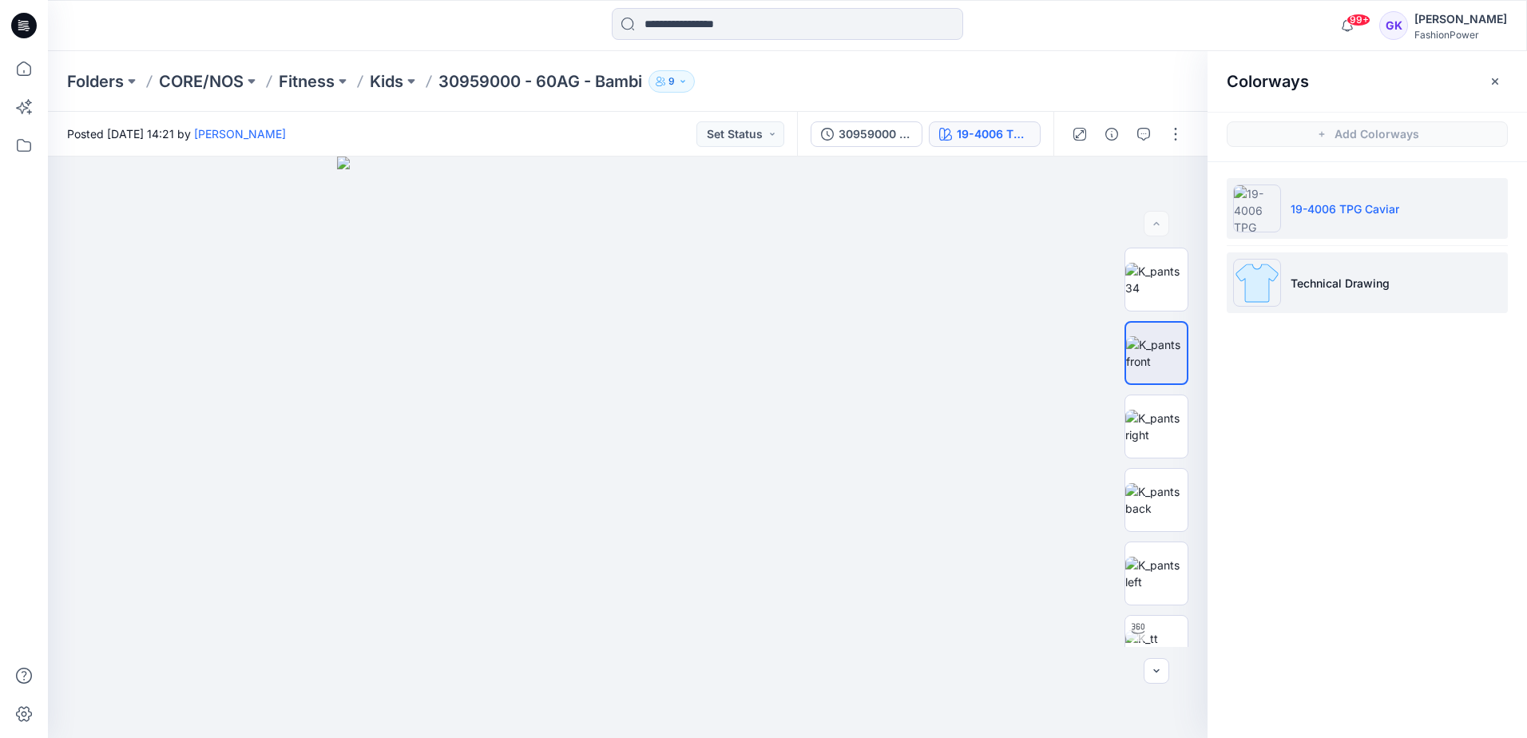
click at [1322, 282] on p "Technical Drawing" at bounding box center [1340, 283] width 99 height 17
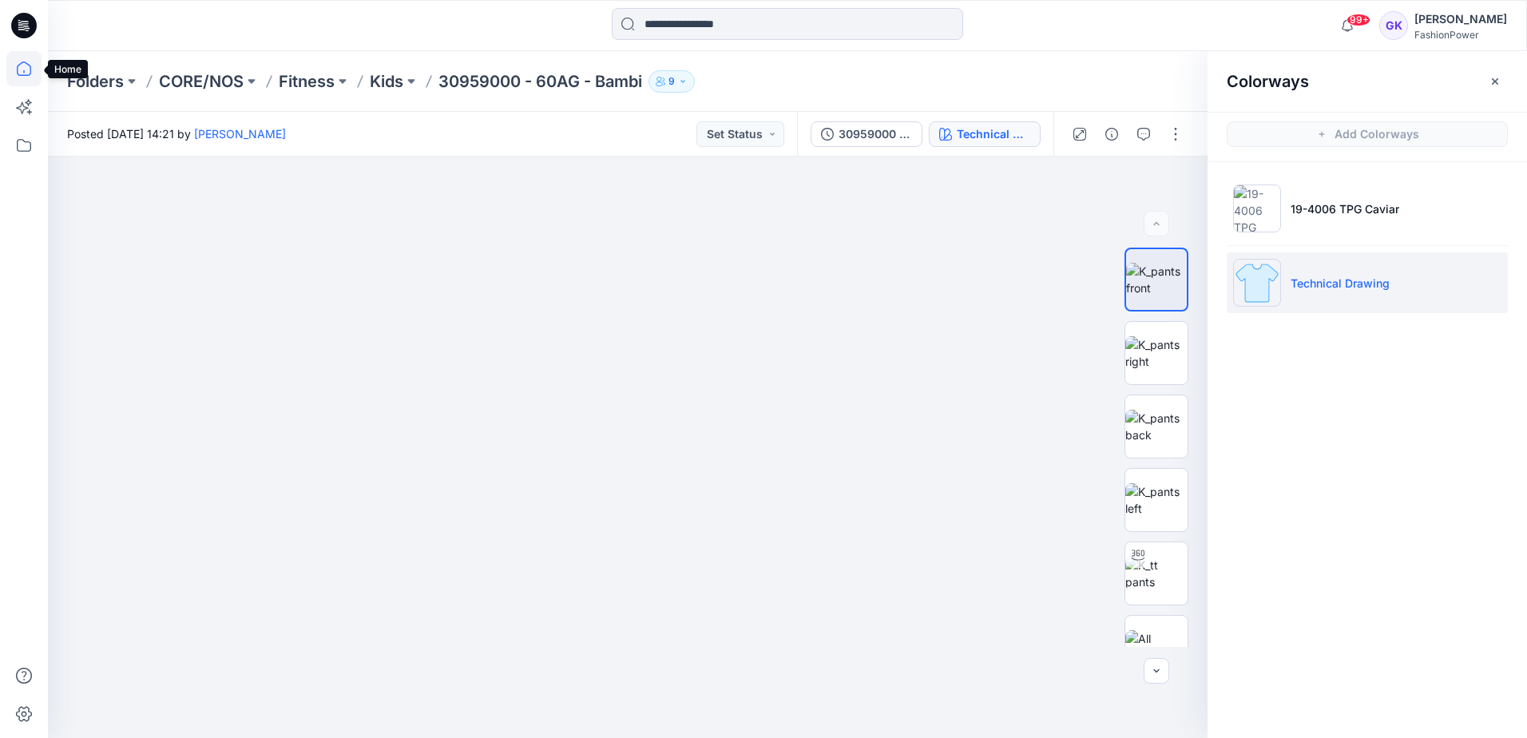
click at [22, 66] on icon at bounding box center [23, 68] width 35 height 35
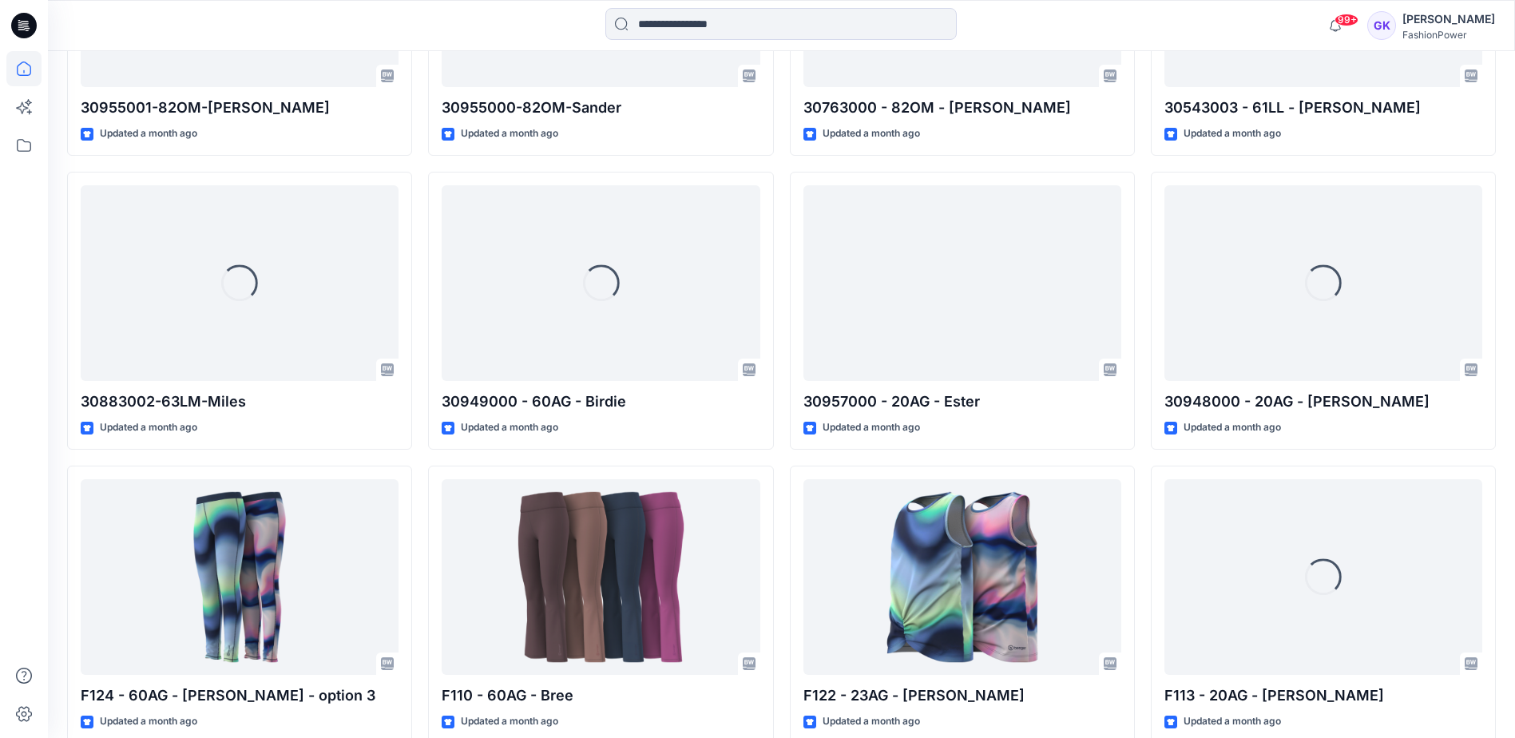
scroll to position [11334, 0]
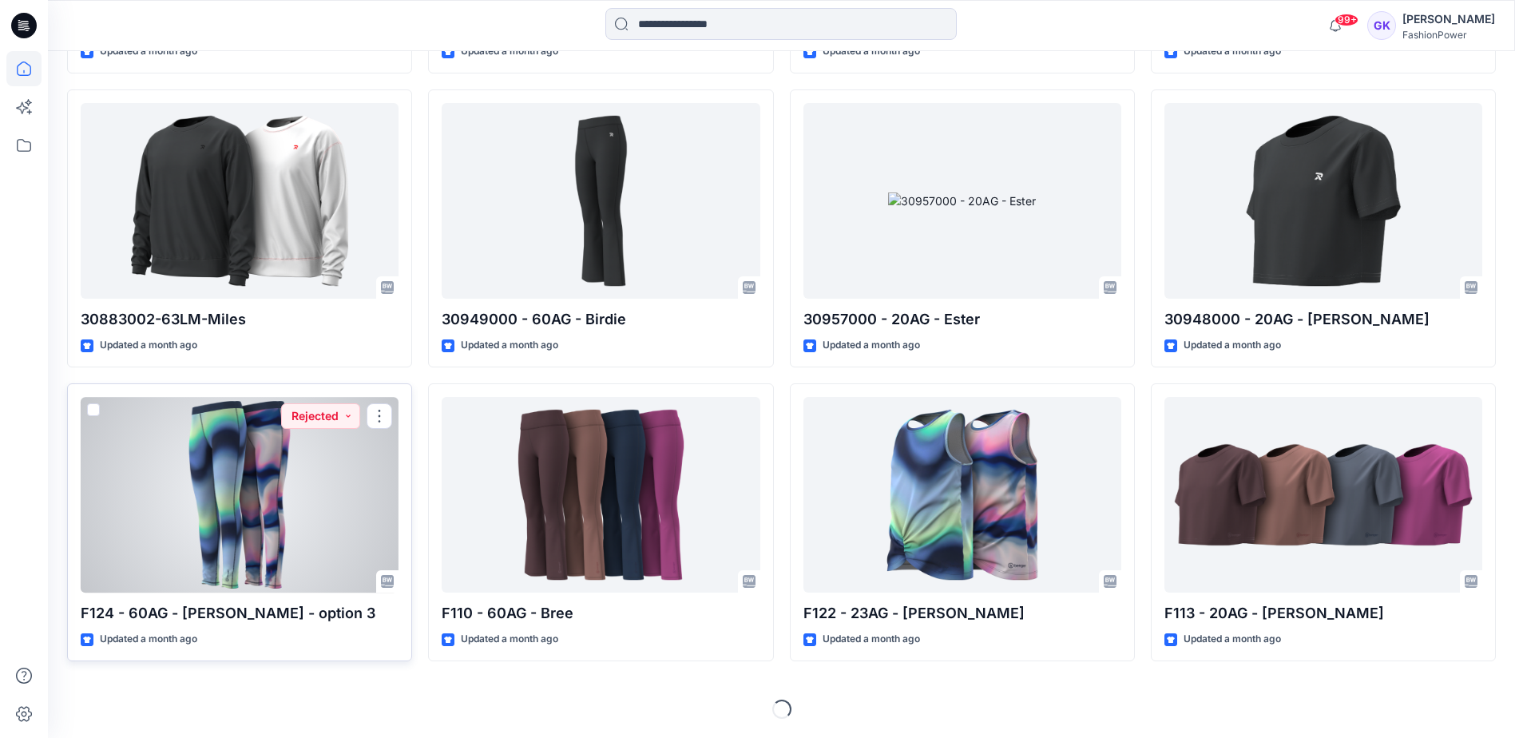
click at [197, 513] on div at bounding box center [240, 495] width 318 height 196
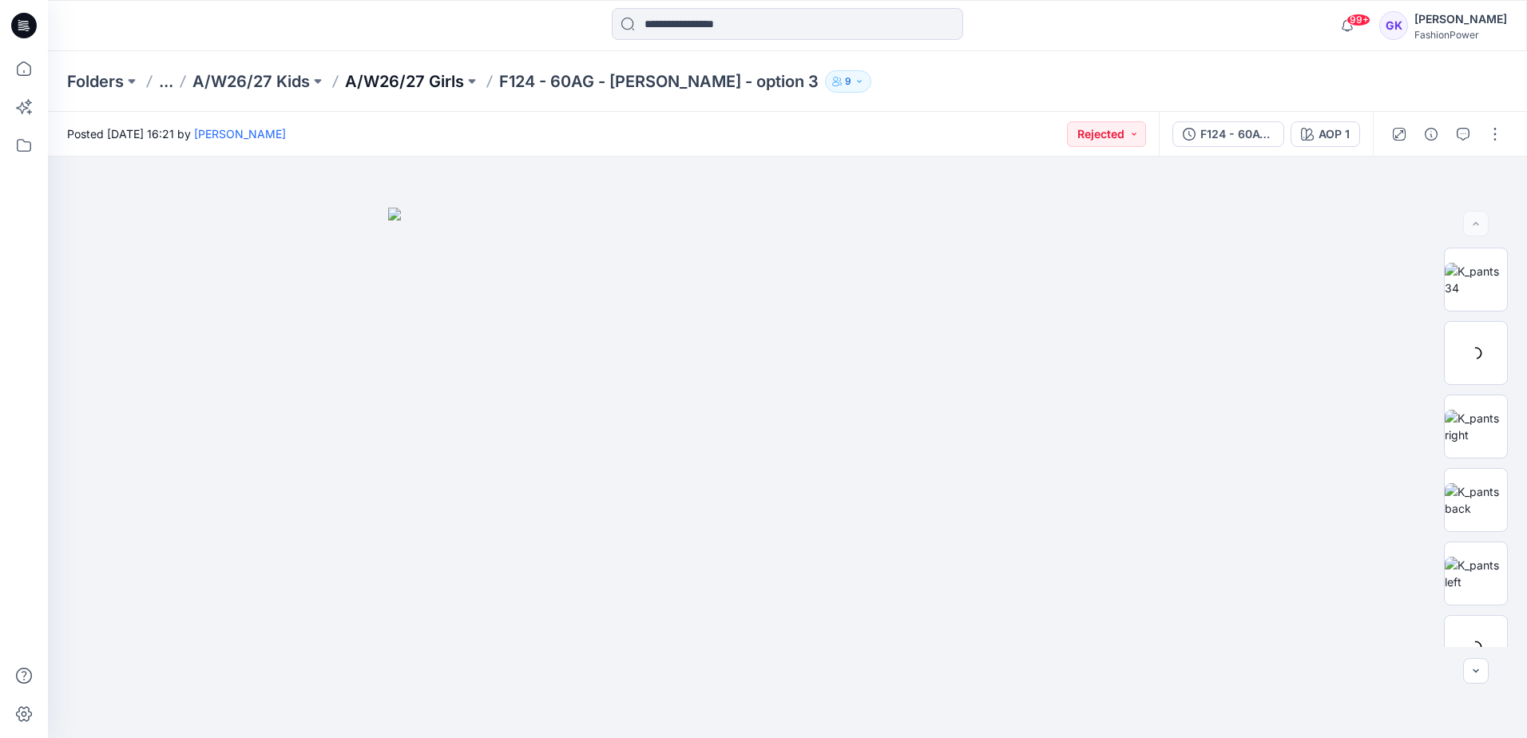
click at [439, 80] on p "A/W26/27 Girls" at bounding box center [404, 81] width 119 height 22
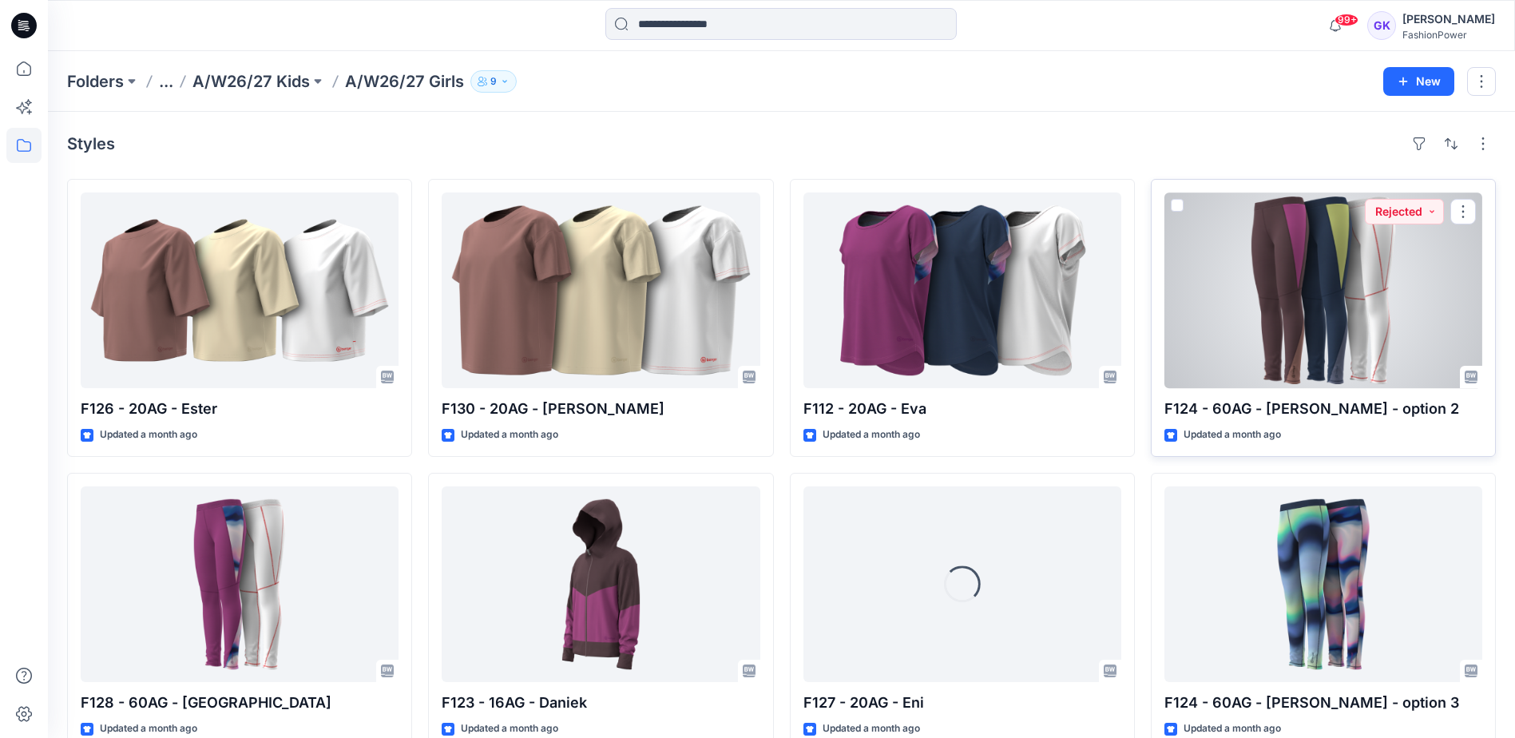
click at [1302, 273] on div at bounding box center [1323, 290] width 318 height 196
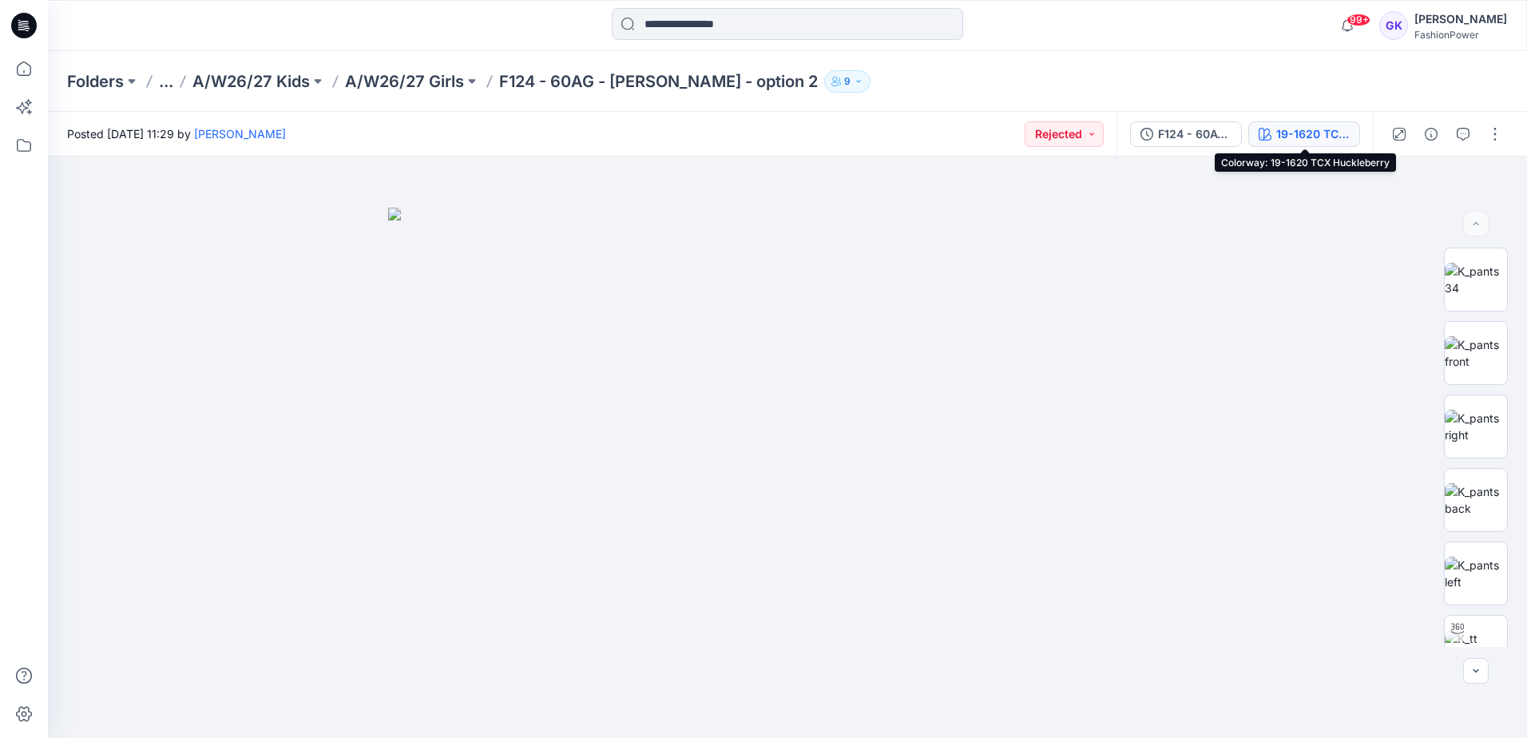
click at [1337, 138] on div "19-1620 TCX Huckleberry" at bounding box center [1312, 134] width 73 height 18
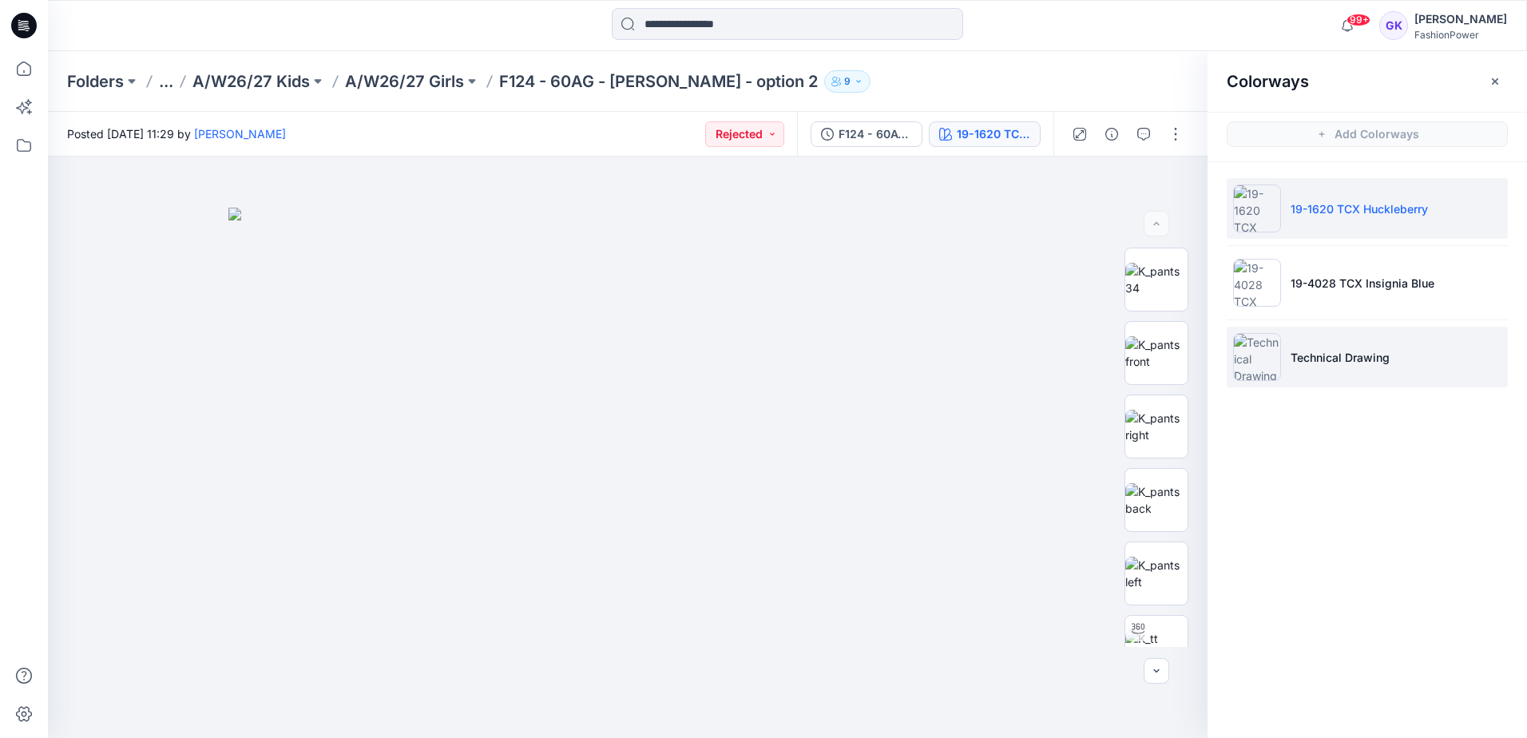
click at [1346, 347] on li "Technical Drawing" at bounding box center [1367, 357] width 281 height 61
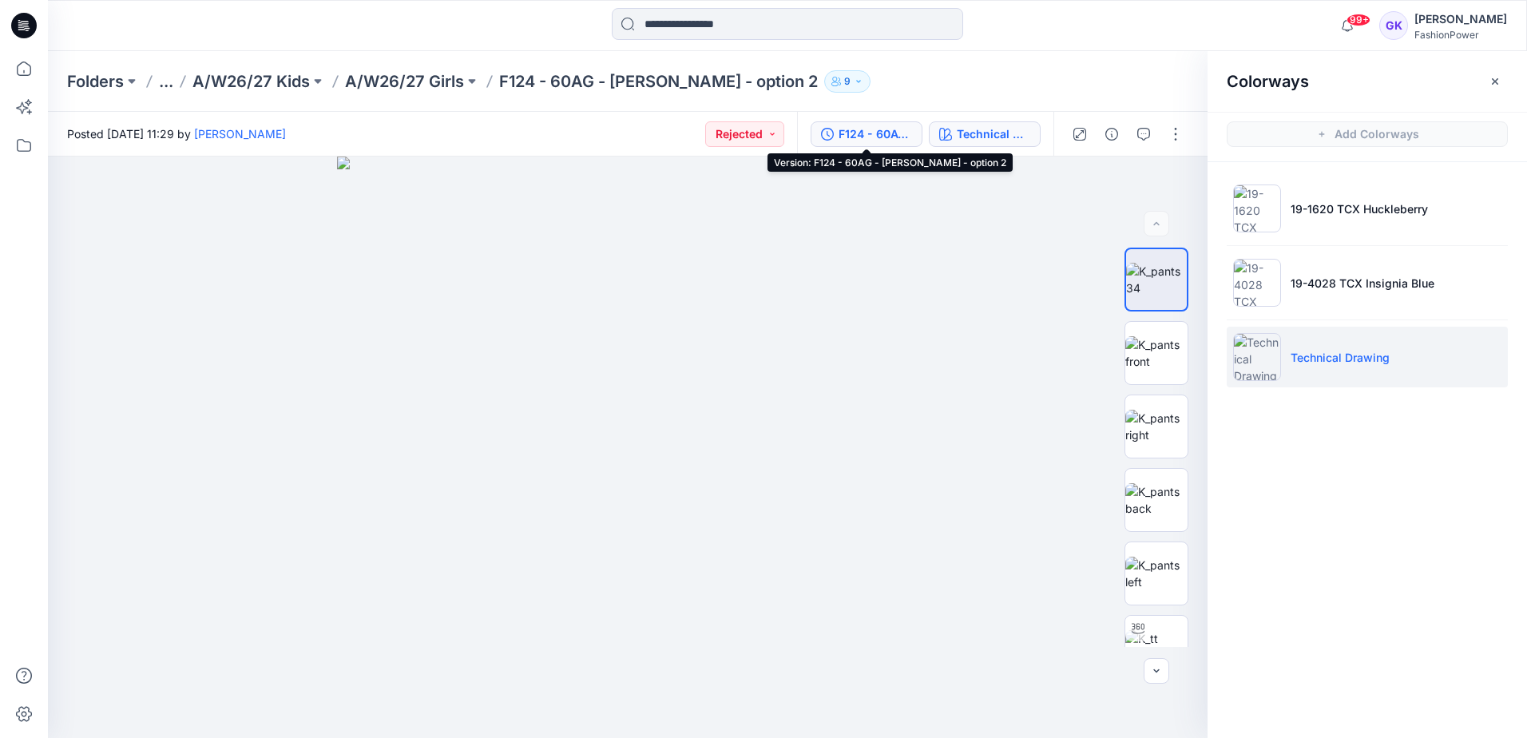
click at [895, 137] on div "F124 - 60AG - [PERSON_NAME] - option 2" at bounding box center [875, 134] width 73 height 18
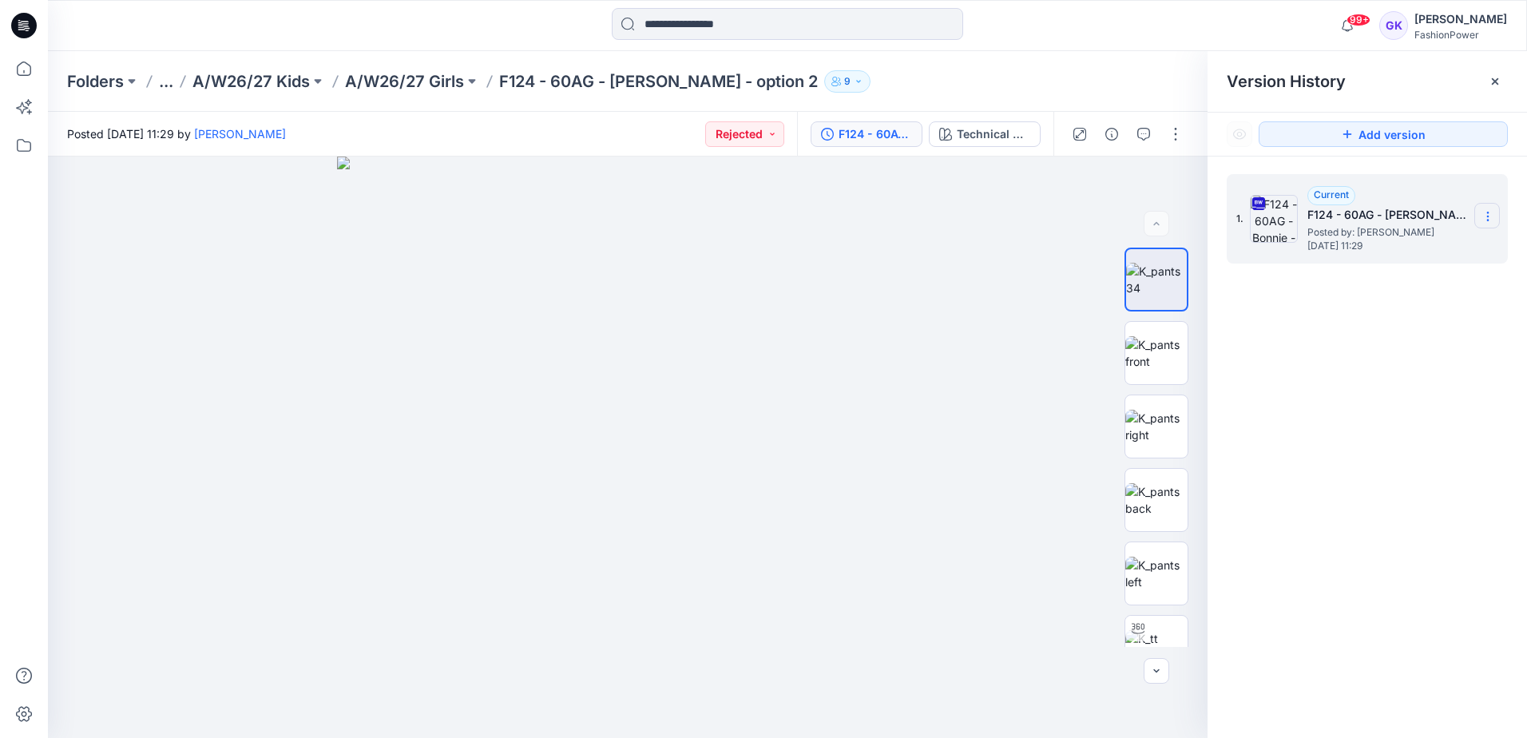
click at [1481, 209] on section at bounding box center [1487, 216] width 26 height 26
click at [1421, 245] on span "Download Source BW File" at bounding box center [1407, 247] width 134 height 19
